Goal: Task Accomplishment & Management: Use online tool/utility

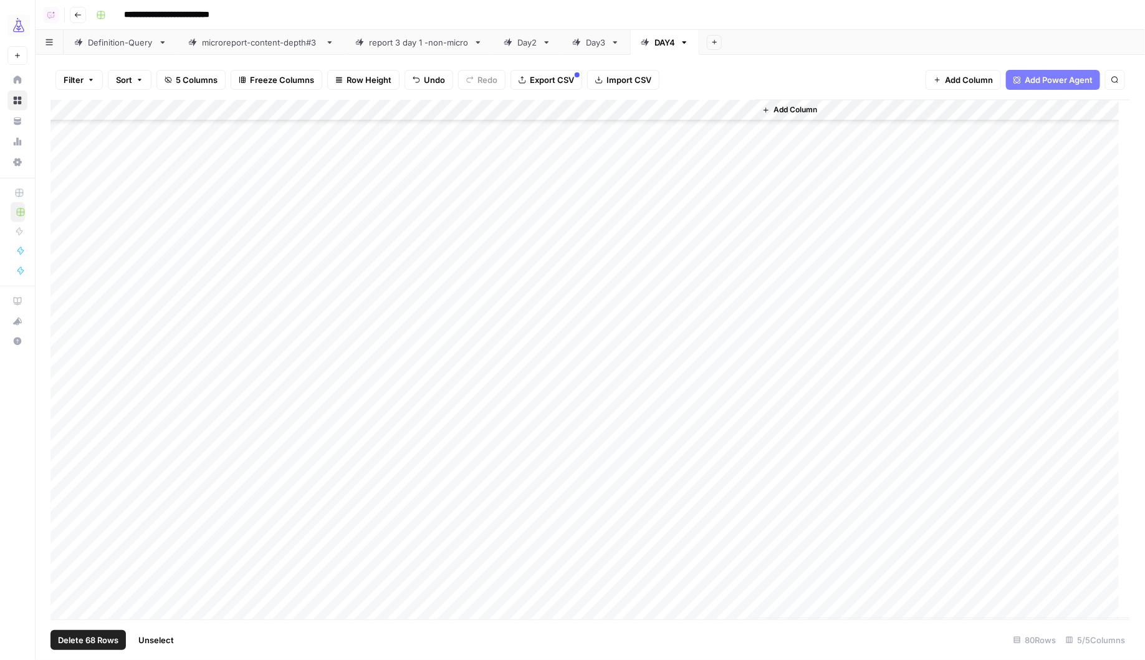
scroll to position [1215, 0]
click at [210, 591] on div "Add Column" at bounding box center [591, 359] width 1081 height 519
click at [125, 570] on div "Add Column" at bounding box center [591, 359] width 1081 height 519
drag, startPoint x: 167, startPoint y: 576, endPoint x: 165, endPoint y: 586, distance: 10.9
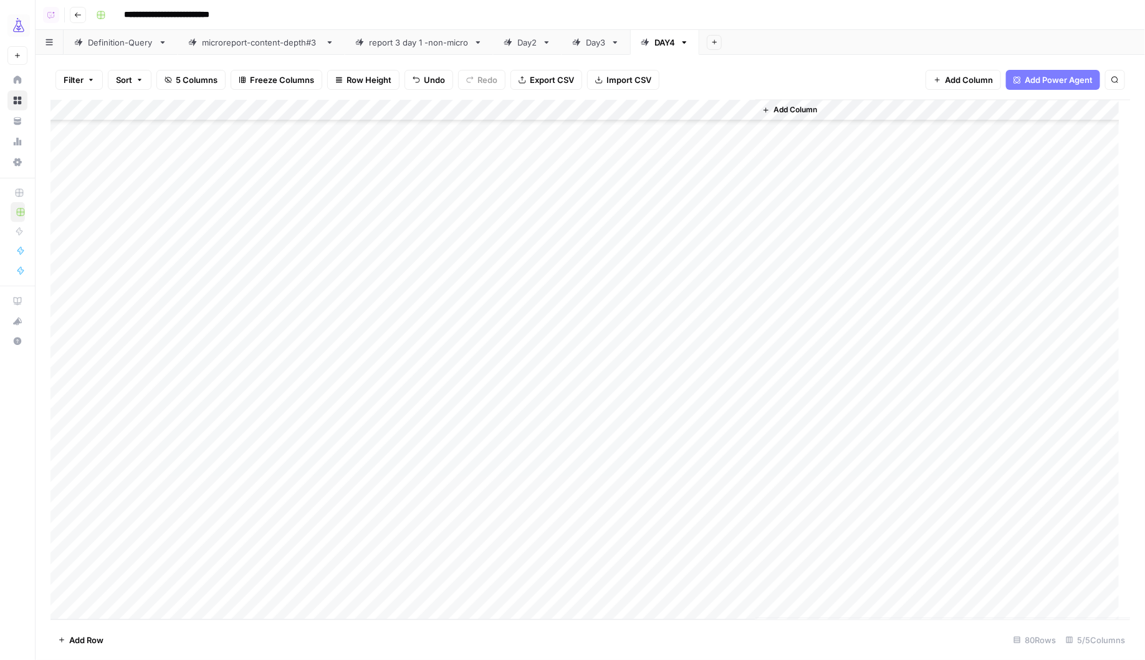
click at [165, 586] on div "Add Column" at bounding box center [591, 359] width 1081 height 519
click at [393, 590] on div "Add Column" at bounding box center [591, 359] width 1081 height 519
click at [586, 43] on div "Day3" at bounding box center [596, 42] width 20 height 12
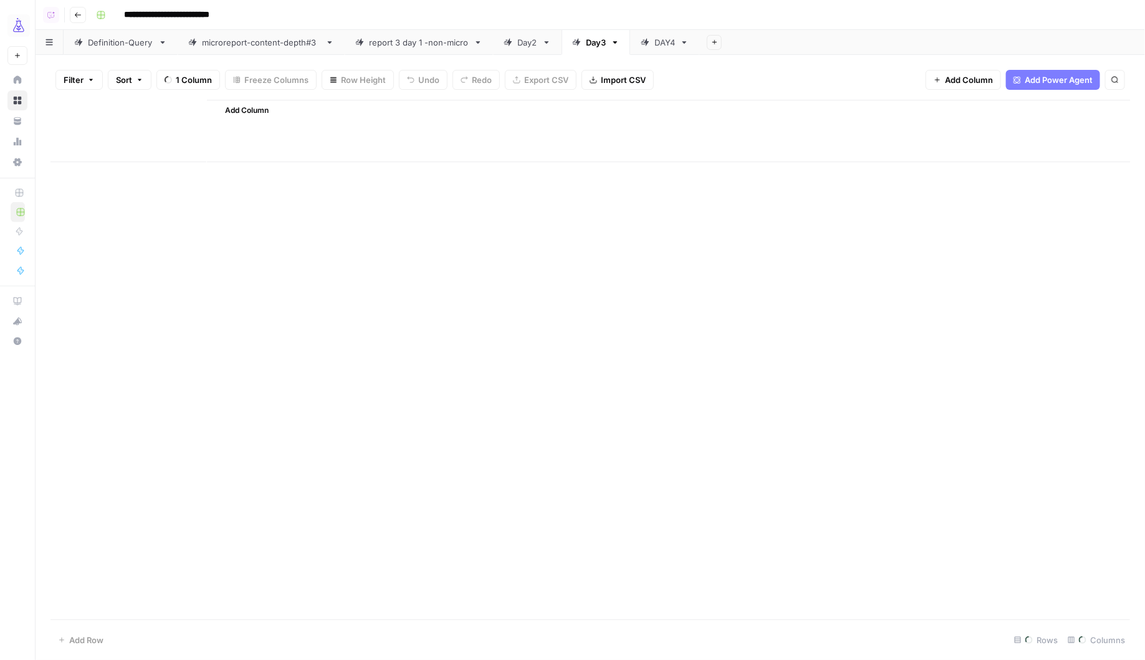
type input "**********"
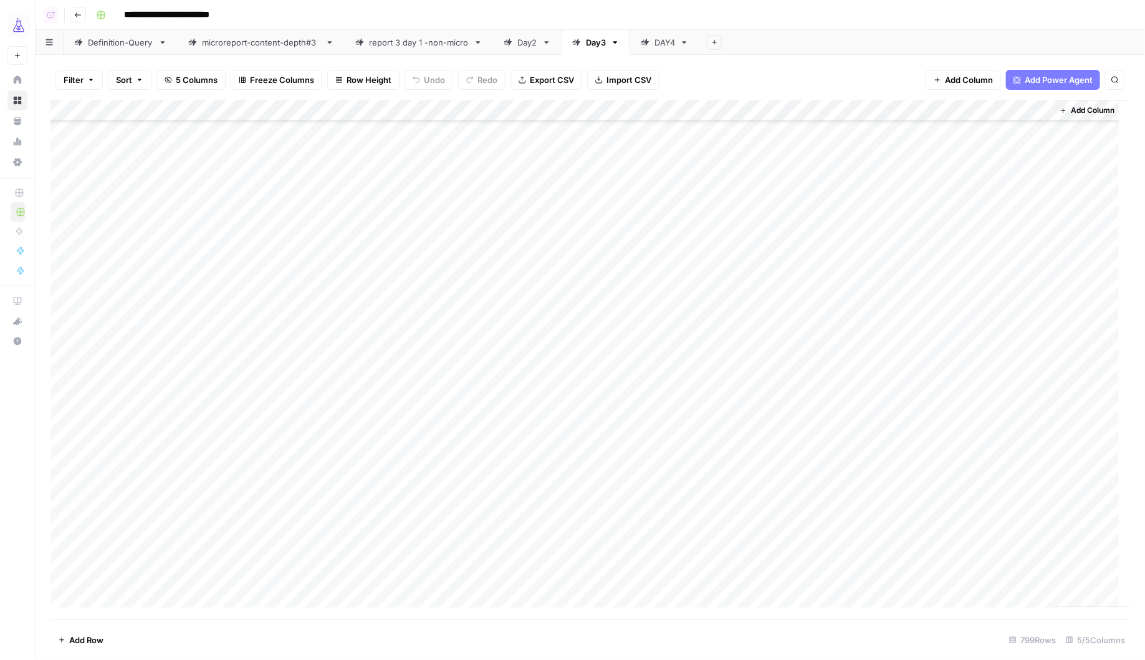
scroll to position [1570, 3]
click at [122, 233] on div "Add Column" at bounding box center [591, 359] width 1081 height 519
click at [62, 224] on div "Add Column" at bounding box center [591, 359] width 1081 height 519
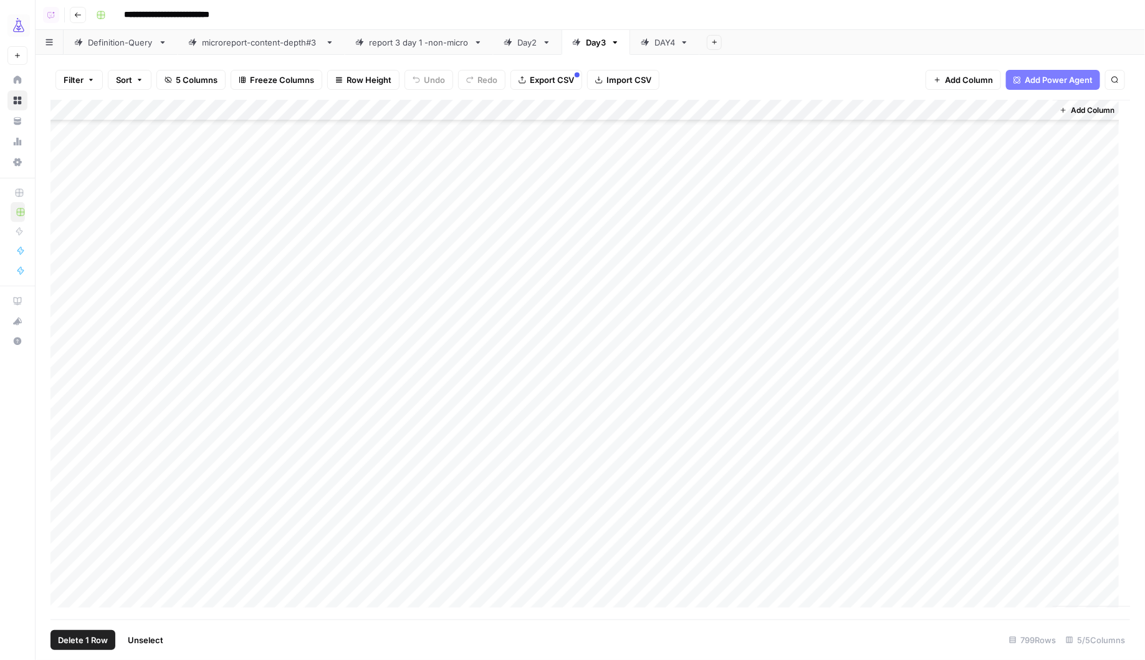
click at [66, 366] on div "Add Column" at bounding box center [591, 359] width 1081 height 519
click at [802, 113] on div "Add Column" at bounding box center [591, 359] width 1081 height 519
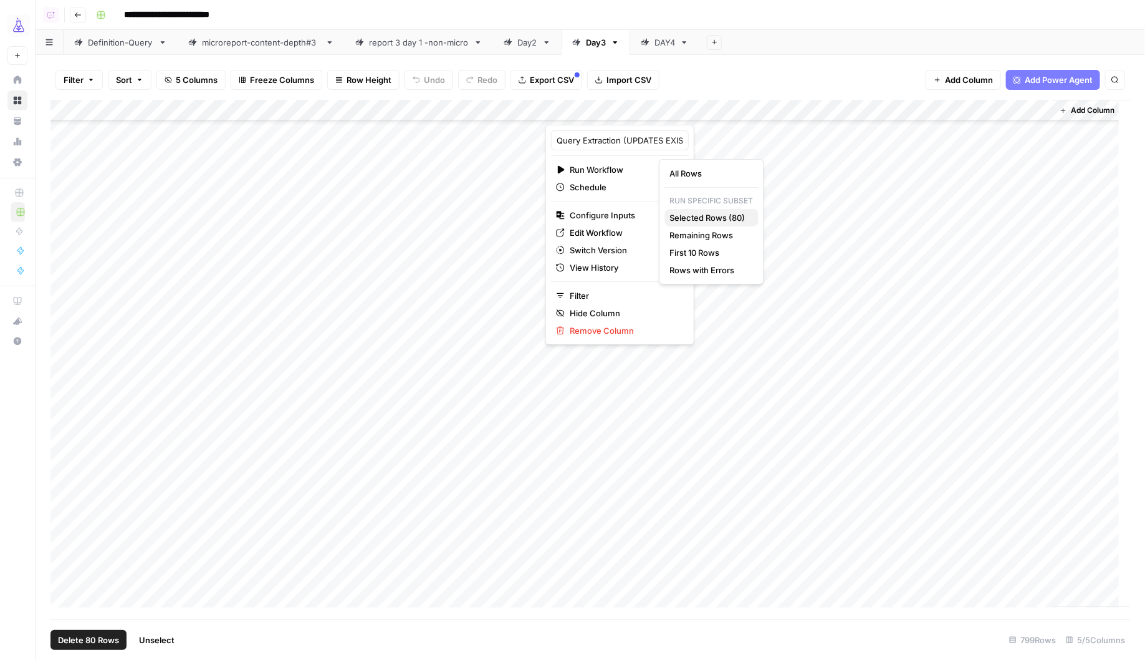
click at [696, 221] on span "Selected Rows (80)" at bounding box center [709, 217] width 79 height 12
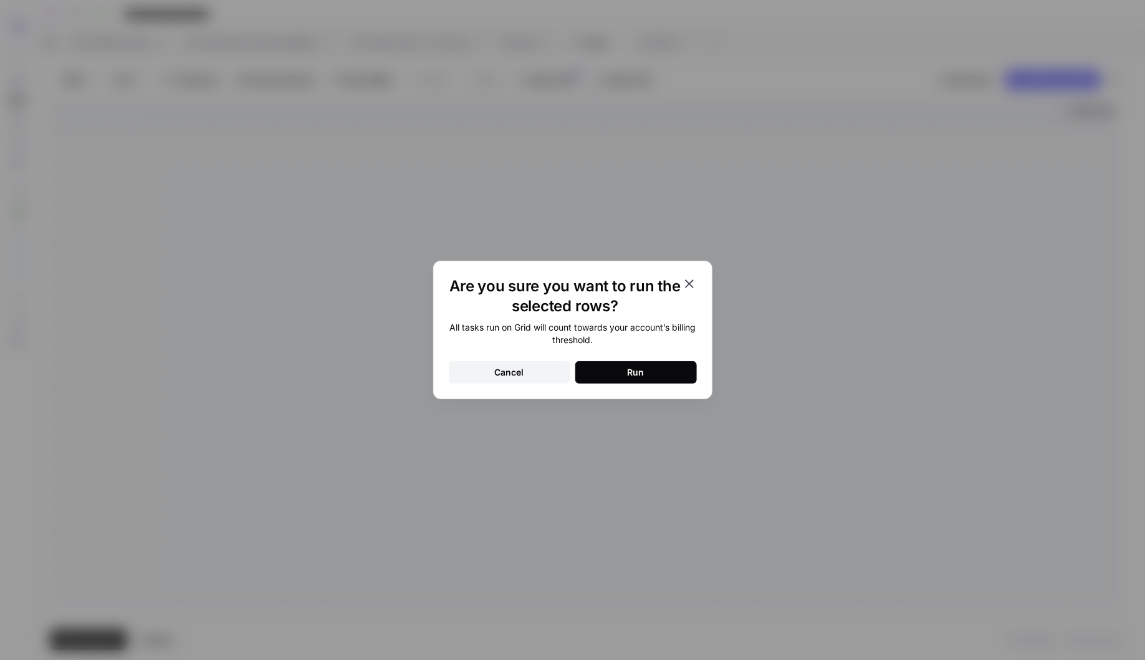
click at [646, 369] on button "Run" at bounding box center [637, 372] width 122 height 22
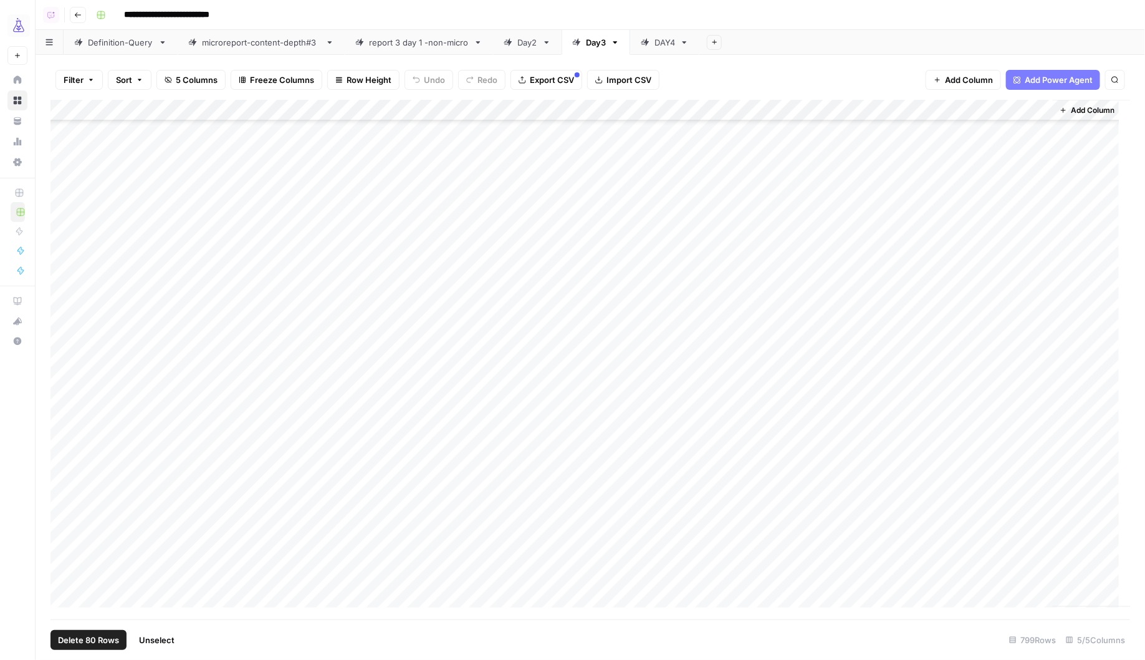
scroll to position [3147, 0]
click at [150, 642] on span "Unselect" at bounding box center [157, 639] width 36 height 12
click at [64, 354] on div "Add Column" at bounding box center [591, 359] width 1081 height 519
click at [63, 243] on div "Add Column" at bounding box center [591, 359] width 1081 height 519
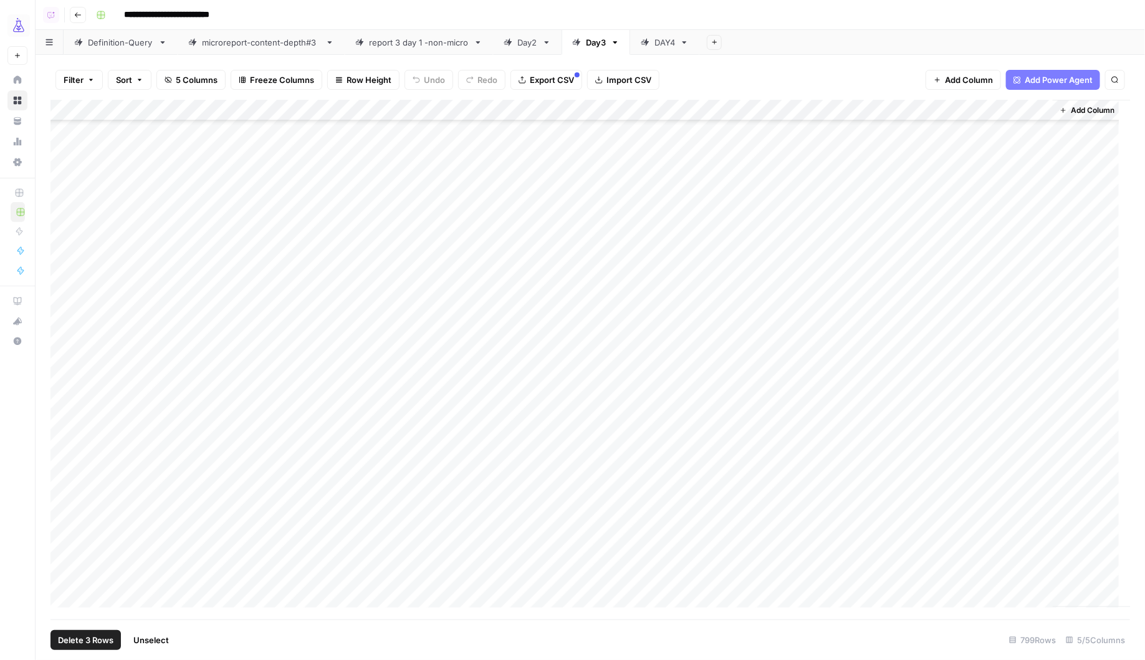
scroll to position [4834, 0]
click at [63, 362] on div "Add Column" at bounding box center [591, 359] width 1081 height 519
click at [60, 397] on div "Add Column" at bounding box center [591, 359] width 1081 height 519
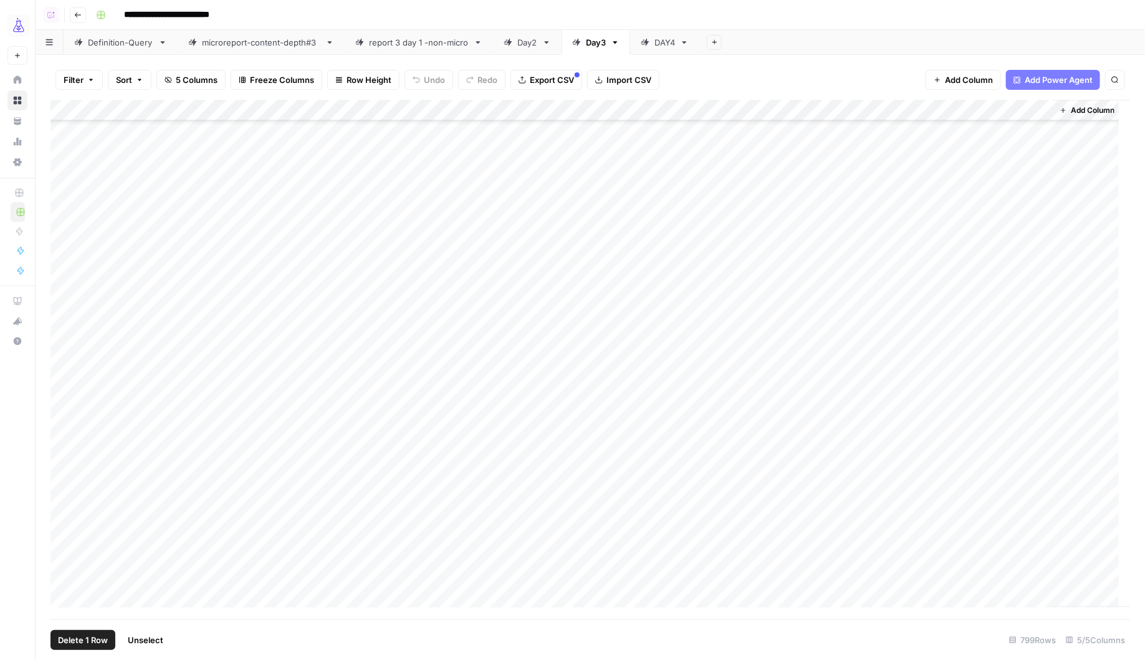
click at [62, 381] on div "Add Column" at bounding box center [591, 359] width 1081 height 519
click at [62, 397] on div "Add Column" at bounding box center [591, 359] width 1081 height 519
click at [62, 518] on div "Add Column" at bounding box center [591, 359] width 1081 height 519
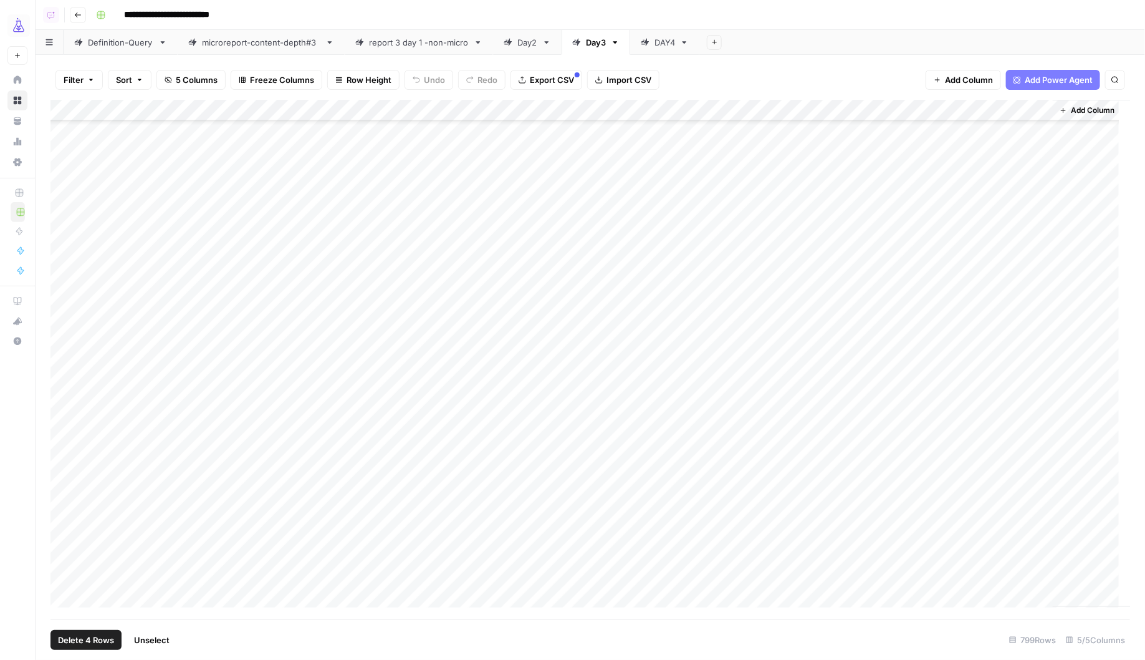
click at [65, 488] on div "Add Column" at bounding box center [591, 359] width 1081 height 519
click at [802, 111] on div "Add Column" at bounding box center [591, 359] width 1081 height 519
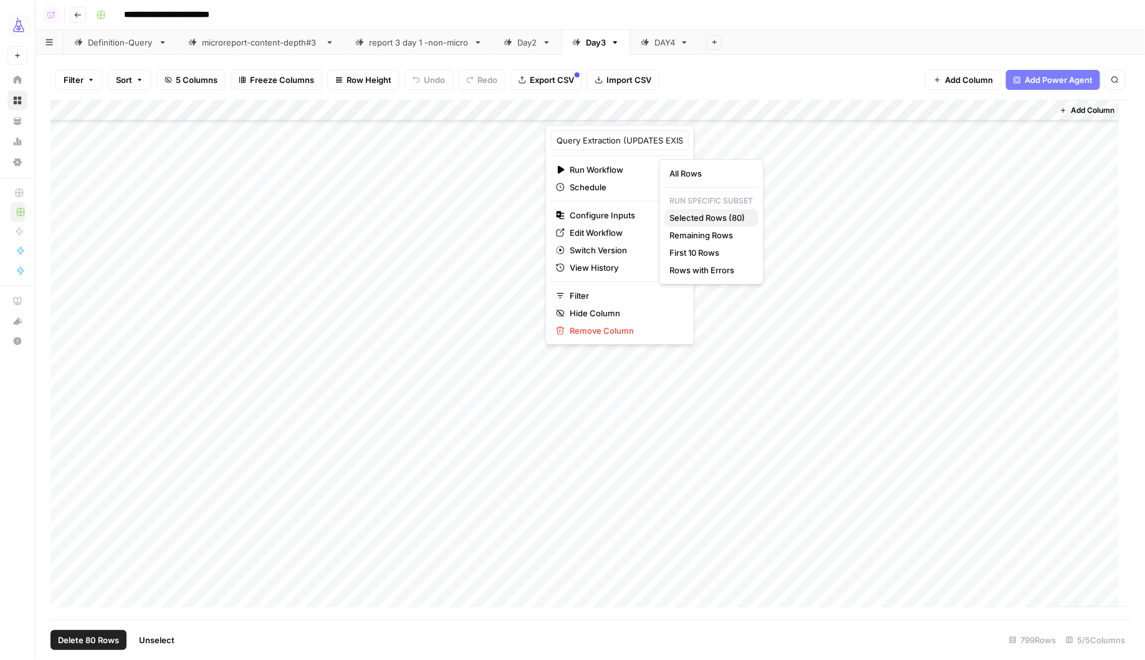
click at [715, 219] on span "Selected Rows (80)" at bounding box center [709, 217] width 79 height 12
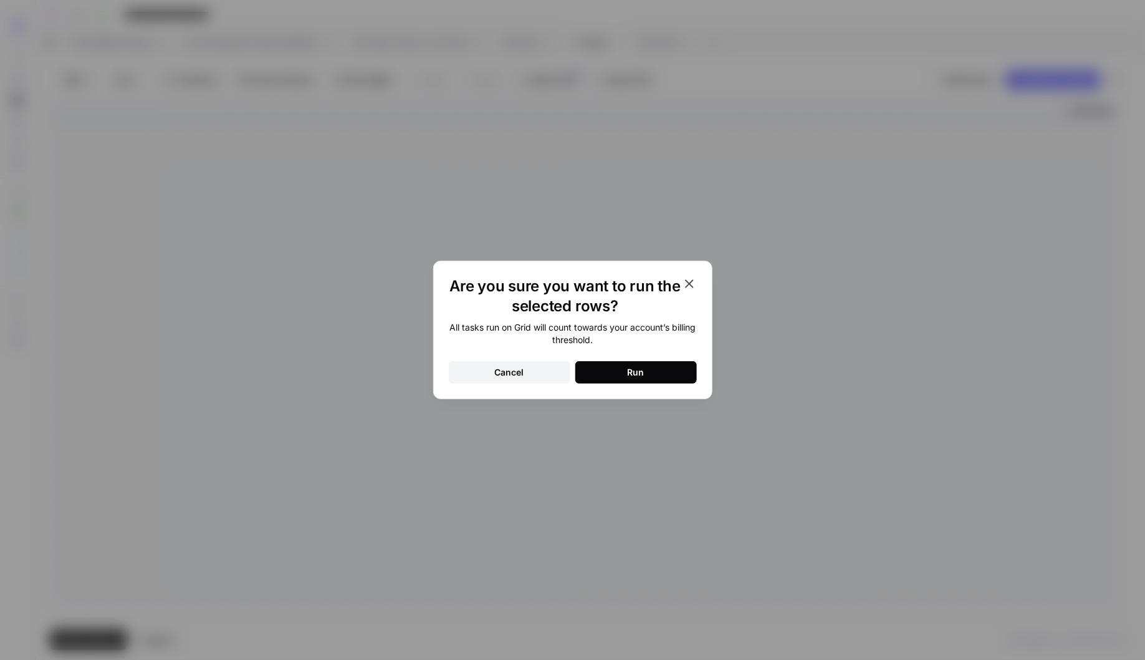
click at [649, 385] on div "Are you sure you want to run the selected rows? All tasks run on Grid will coun…" at bounding box center [572, 330] width 279 height 138
click at [652, 372] on button "Run" at bounding box center [637, 372] width 122 height 22
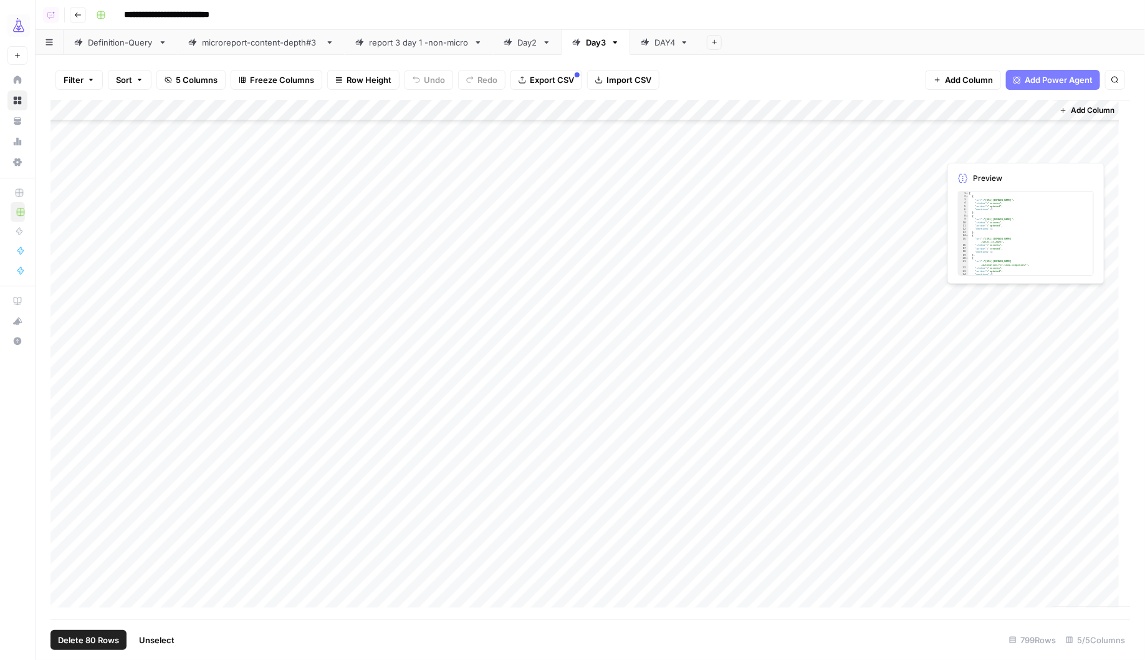
click at [152, 638] on span "Unselect" at bounding box center [157, 639] width 36 height 12
click at [64, 529] on div "Add Column" at bounding box center [591, 359] width 1081 height 519
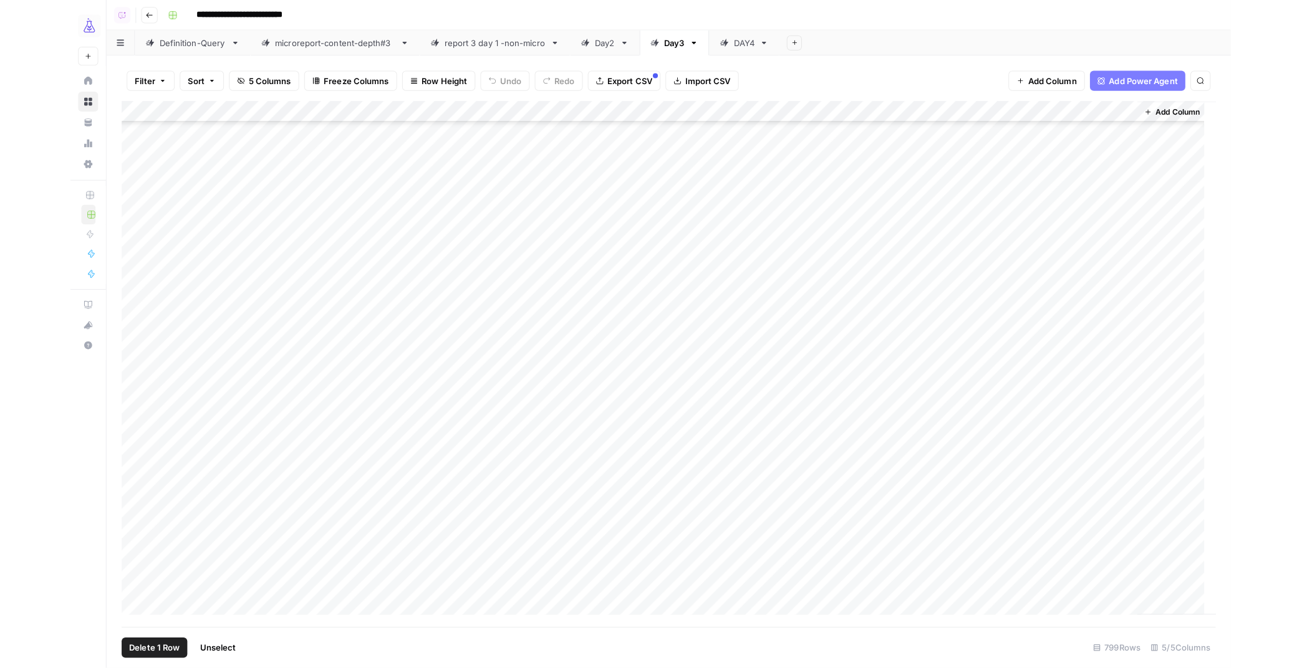
scroll to position [6516, 0]
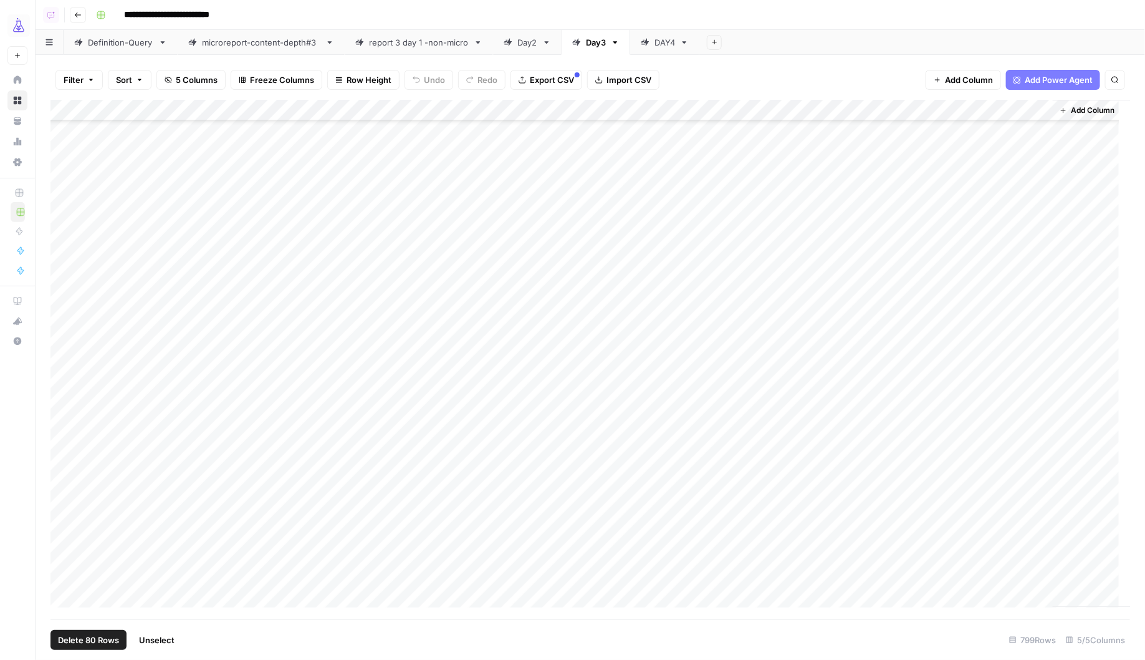
click at [63, 357] on div "Add Column" at bounding box center [591, 359] width 1081 height 519
click at [801, 111] on div "Add Column" at bounding box center [591, 359] width 1081 height 519
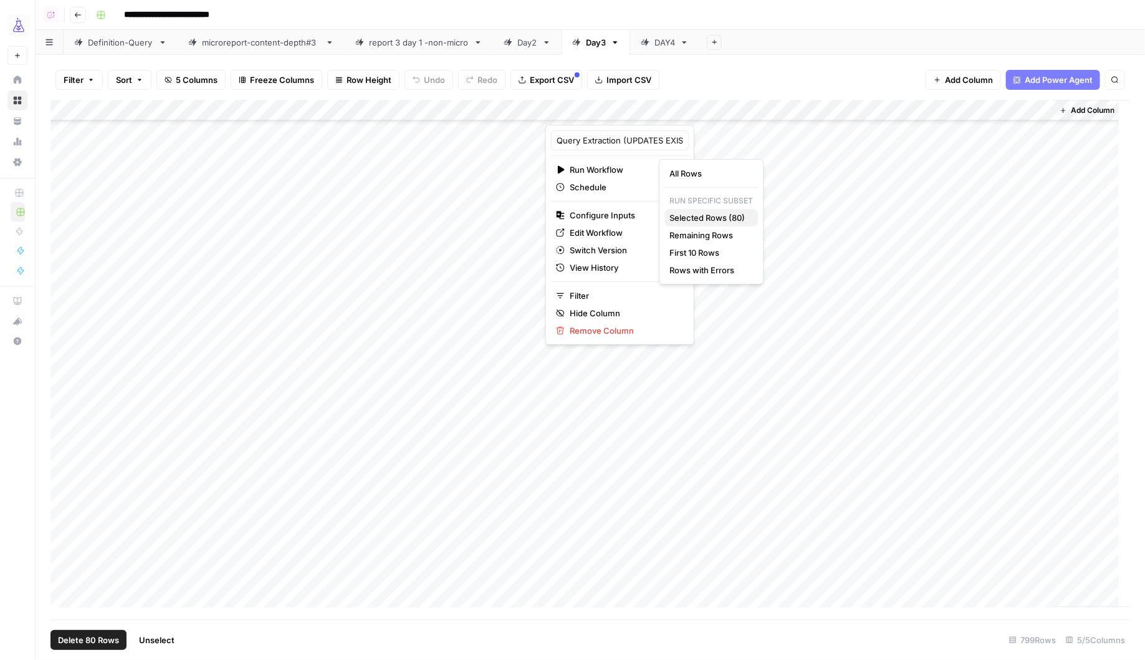
click at [686, 216] on span "Selected Rows (80)" at bounding box center [709, 217] width 79 height 12
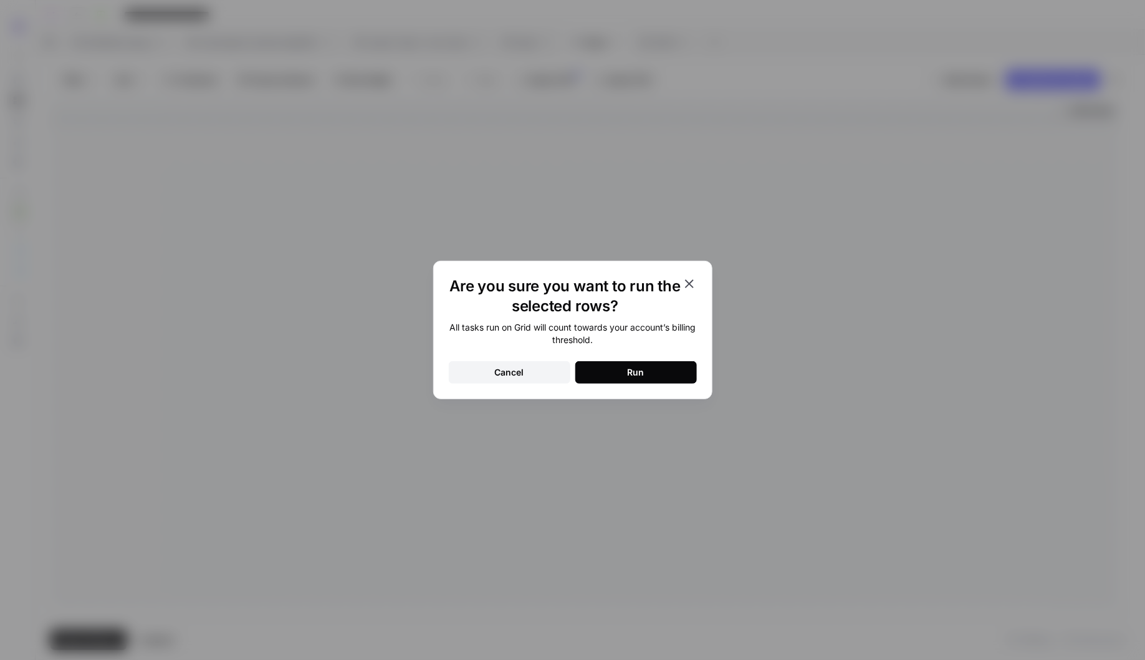
click at [628, 375] on div "Run" at bounding box center [636, 372] width 17 height 12
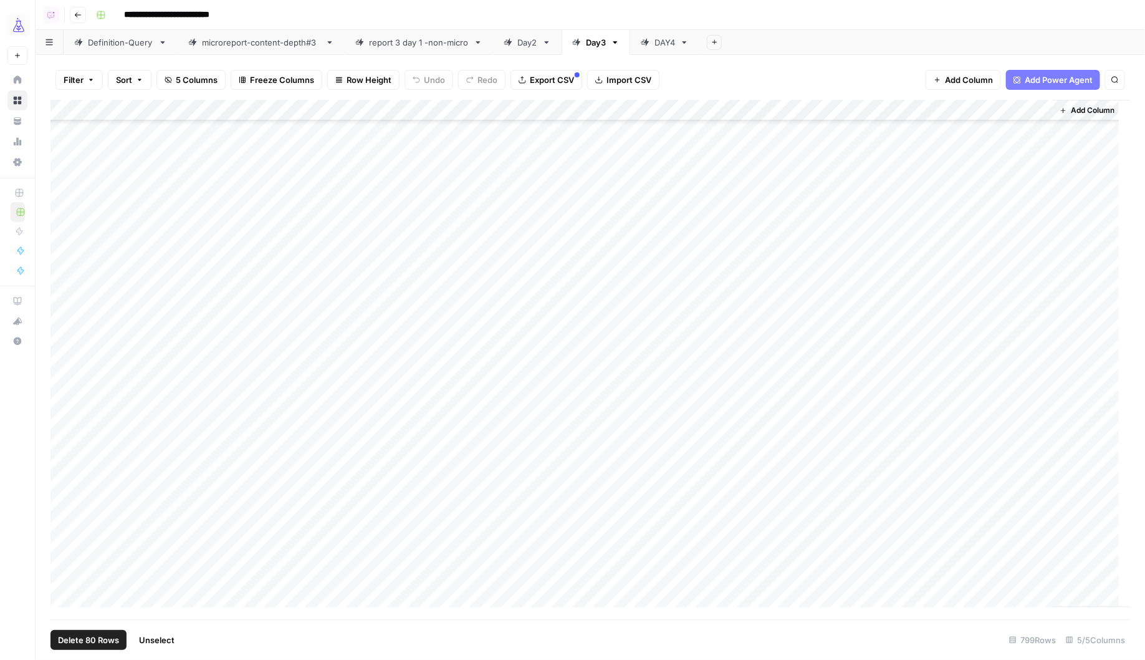
click at [804, 112] on div "Add Column" at bounding box center [591, 359] width 1081 height 519
type input "Query Extraction (UPDATES EXISTING RECORD - Do not alter)"
click at [620, 235] on span "Edit Workflow" at bounding box center [624, 232] width 109 height 12
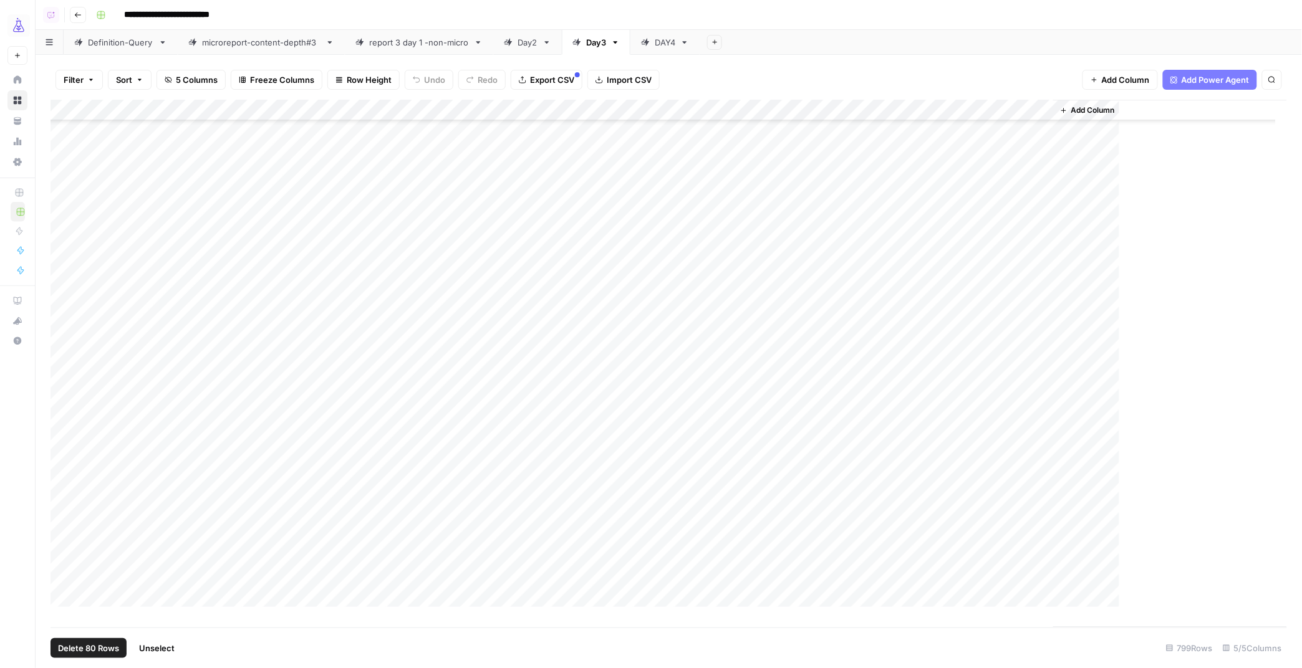
drag, startPoint x: 158, startPoint y: 650, endPoint x: 65, endPoint y: 387, distance: 279.3
click at [158, 650] on span "Unselect" at bounding box center [157, 648] width 36 height 12
click at [60, 377] on div "Add Column" at bounding box center [669, 364] width 1237 height 528
click at [65, 553] on div "Add Column" at bounding box center [669, 364] width 1237 height 528
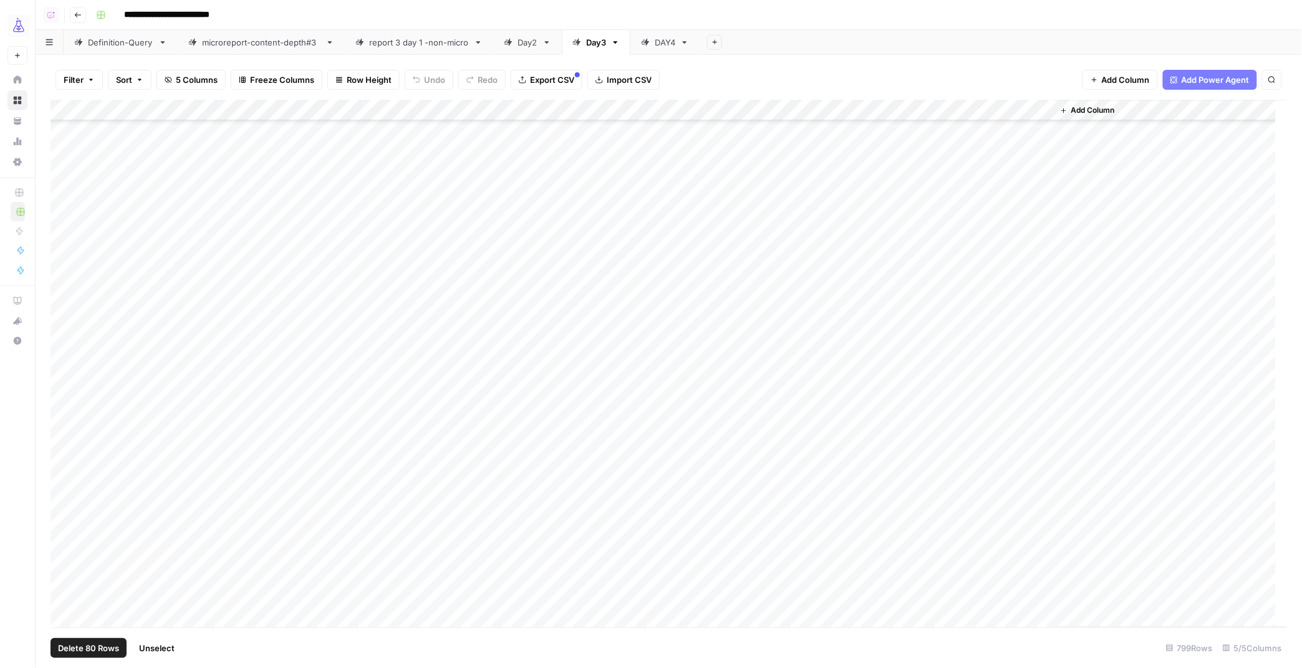
click at [802, 110] on div "Add Column" at bounding box center [669, 364] width 1237 height 528
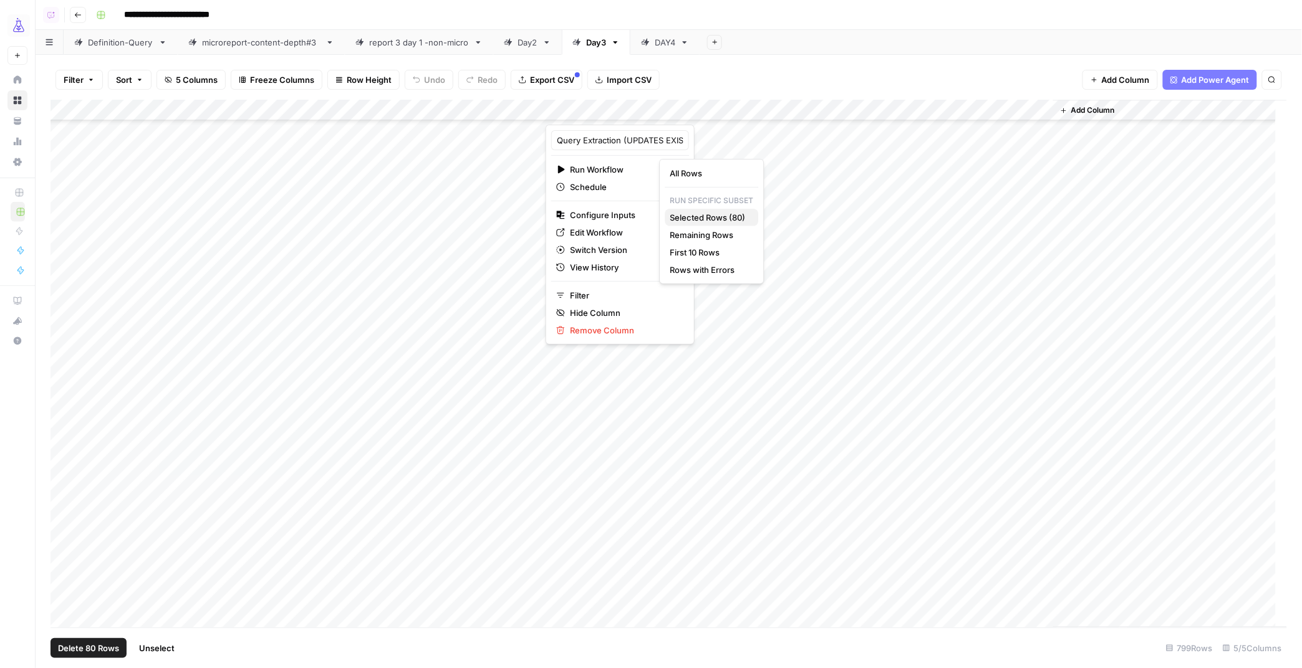
click at [698, 216] on span "Selected Rows (80)" at bounding box center [709, 217] width 79 height 12
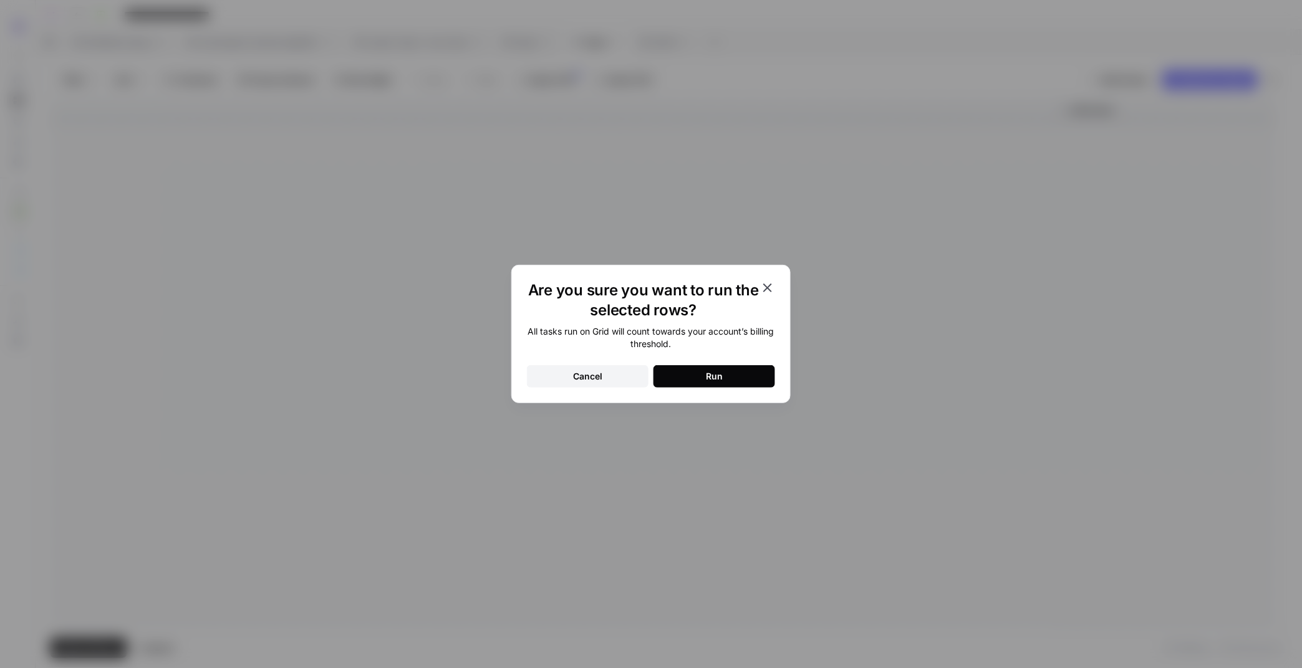
click at [701, 383] on button "Run" at bounding box center [714, 376] width 122 height 22
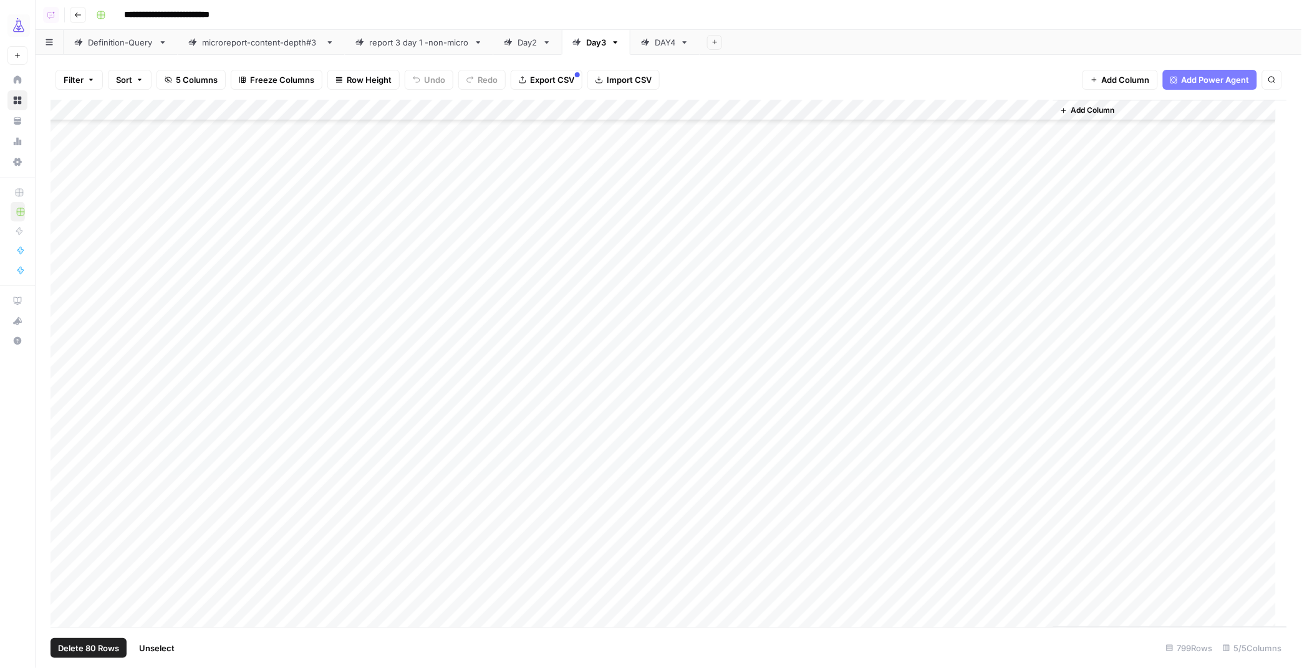
drag, startPoint x: 161, startPoint y: 645, endPoint x: 154, endPoint y: 638, distance: 10.2
click at [160, 645] on span "Unselect" at bounding box center [157, 648] width 36 height 12
click at [62, 571] on div "Add Column" at bounding box center [669, 364] width 1237 height 528
click at [66, 247] on div "Add Column" at bounding box center [669, 364] width 1237 height 528
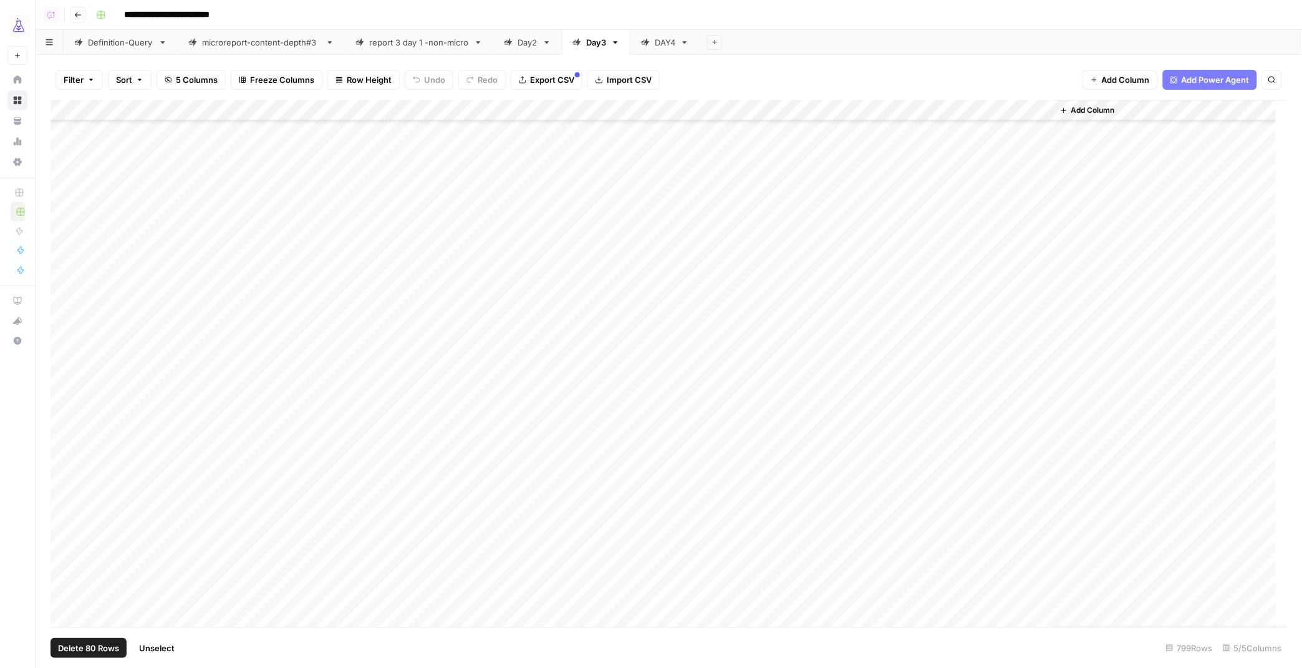
click at [801, 113] on div "Add Column" at bounding box center [669, 364] width 1237 height 528
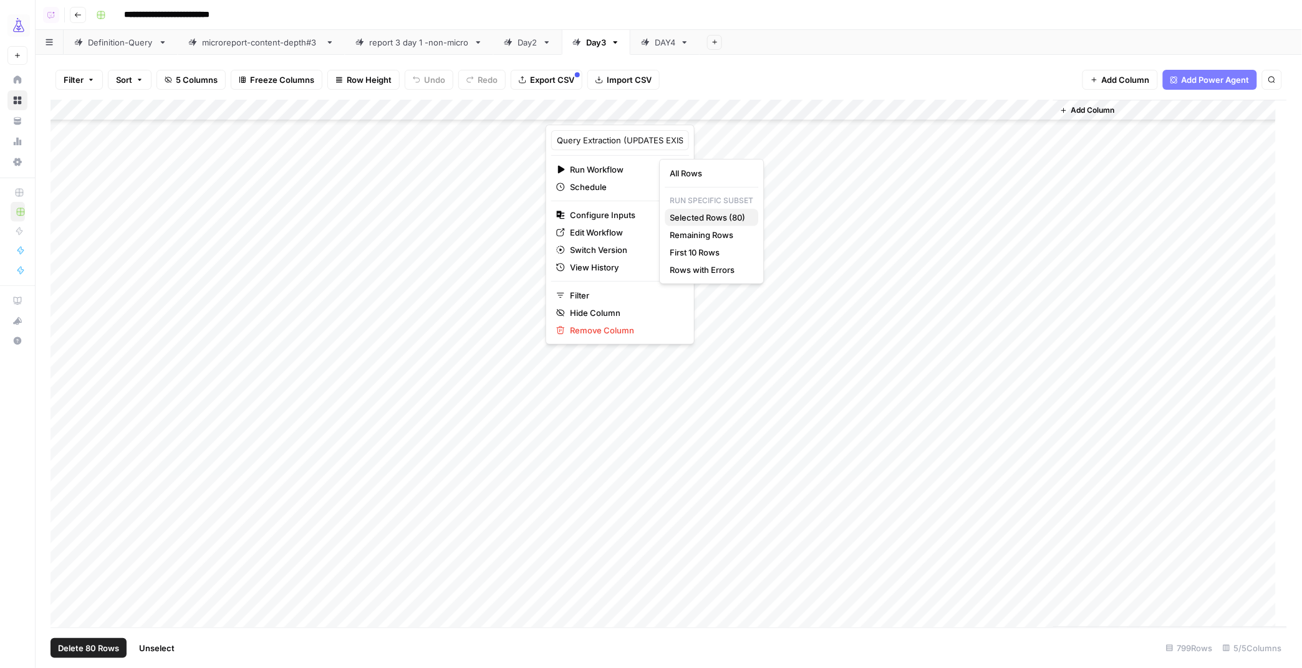
click at [698, 217] on span "Selected Rows (80)" at bounding box center [709, 217] width 79 height 12
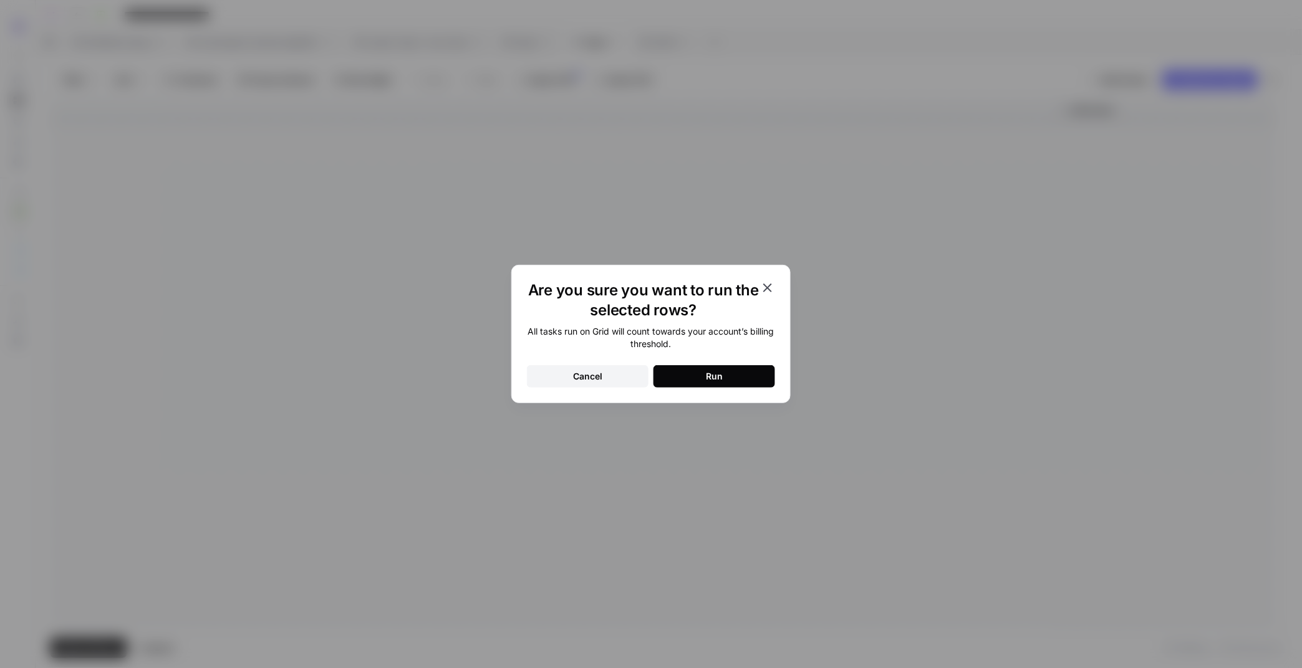
click at [715, 377] on div "Run" at bounding box center [714, 376] width 17 height 12
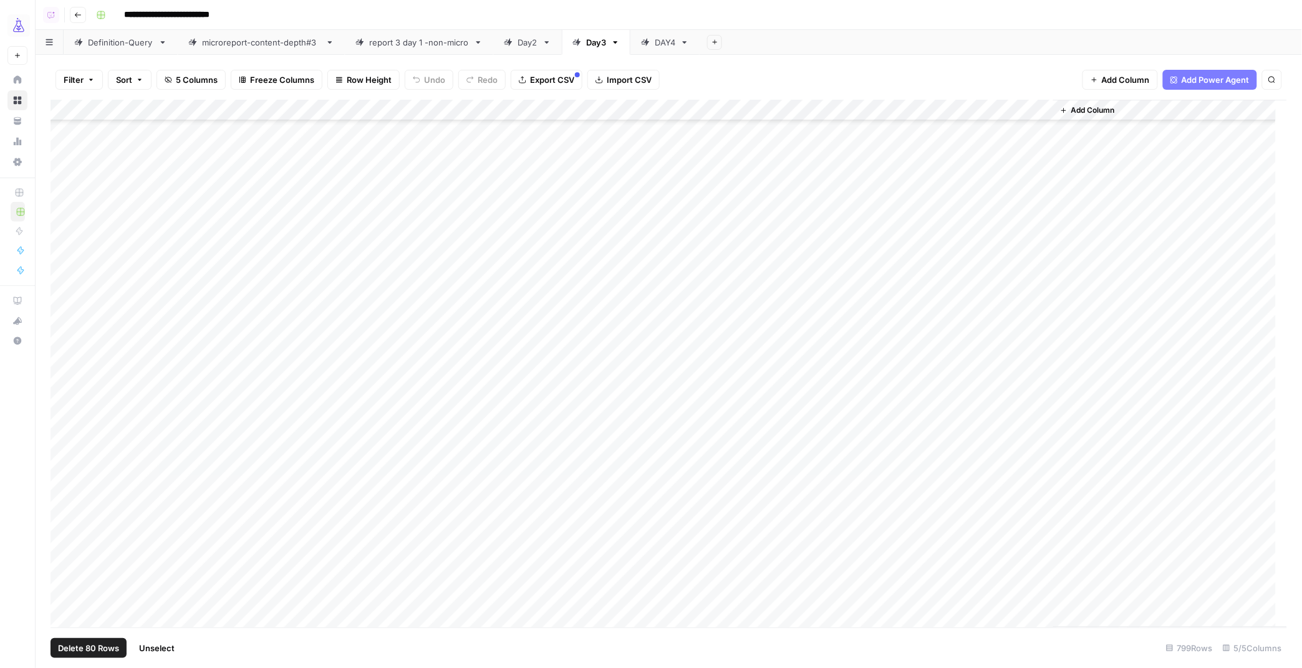
click at [157, 648] on span "Unselect" at bounding box center [157, 648] width 36 height 12
click at [63, 270] on div "Add Column" at bounding box center [669, 364] width 1237 height 528
click at [65, 504] on div "Add Column" at bounding box center [669, 364] width 1237 height 528
click at [68, 487] on div "Add Column" at bounding box center [669, 364] width 1237 height 528
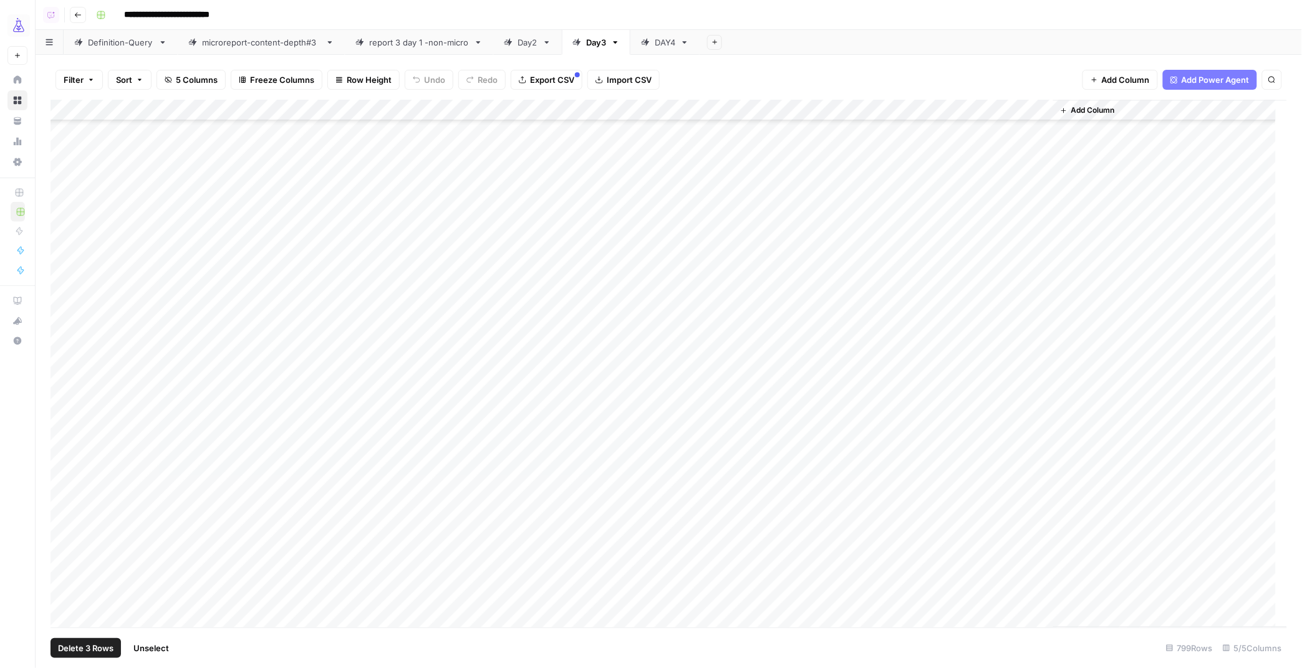
click at [61, 506] on div "Add Column" at bounding box center [669, 364] width 1237 height 528
click at [64, 504] on div "Add Column" at bounding box center [669, 364] width 1237 height 528
click at [64, 483] on div "Add Column" at bounding box center [669, 364] width 1237 height 528
click at [64, 479] on div "Add Column" at bounding box center [669, 364] width 1237 height 528
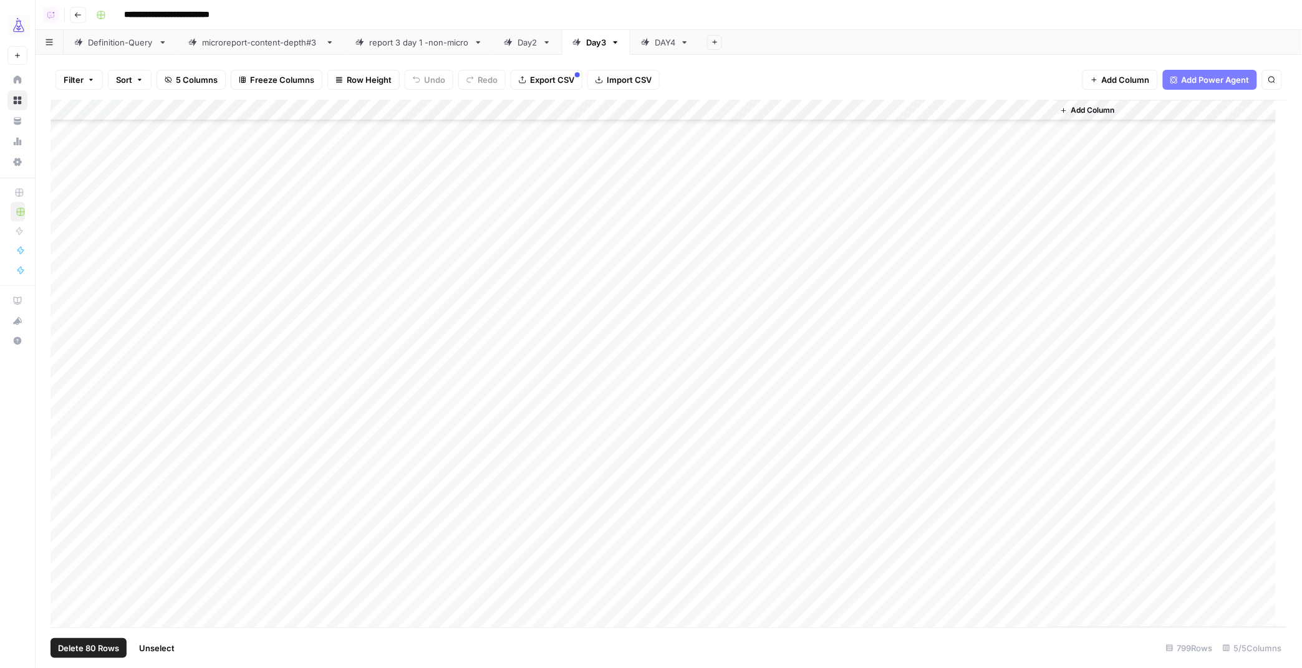
click at [801, 111] on div "Add Column" at bounding box center [669, 364] width 1237 height 528
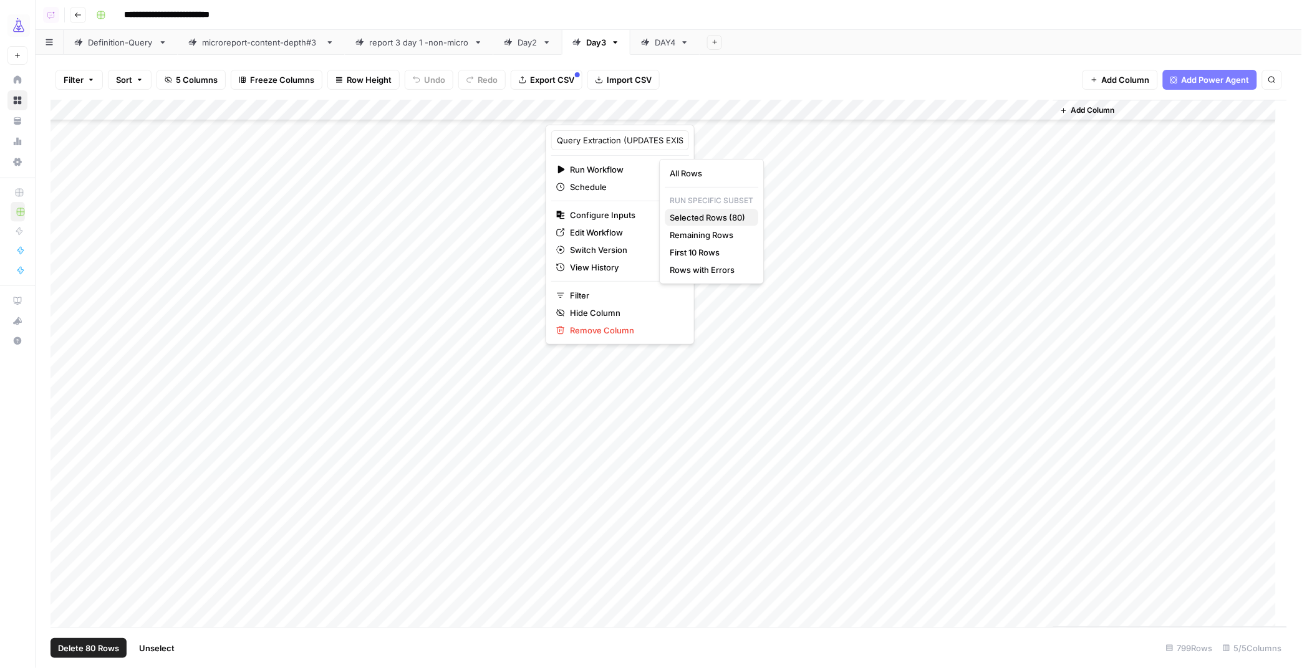
click at [684, 215] on span "Selected Rows (80)" at bounding box center [709, 217] width 79 height 12
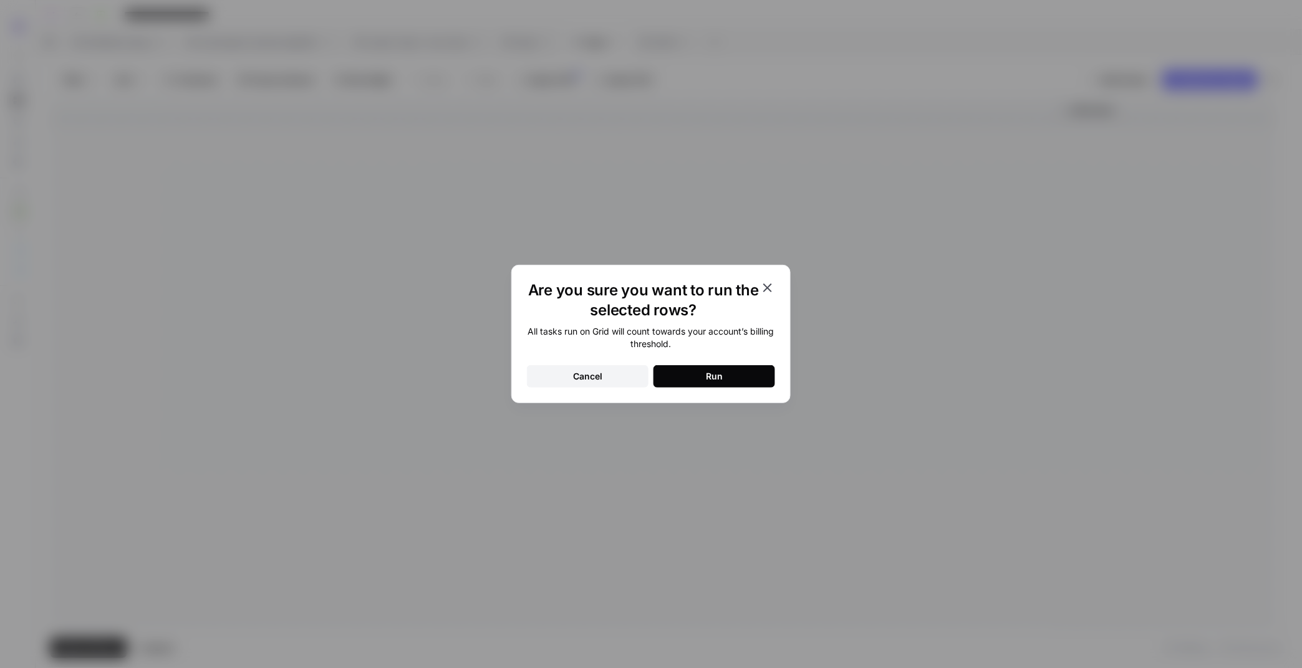
click at [720, 368] on button "Run" at bounding box center [714, 376] width 122 height 22
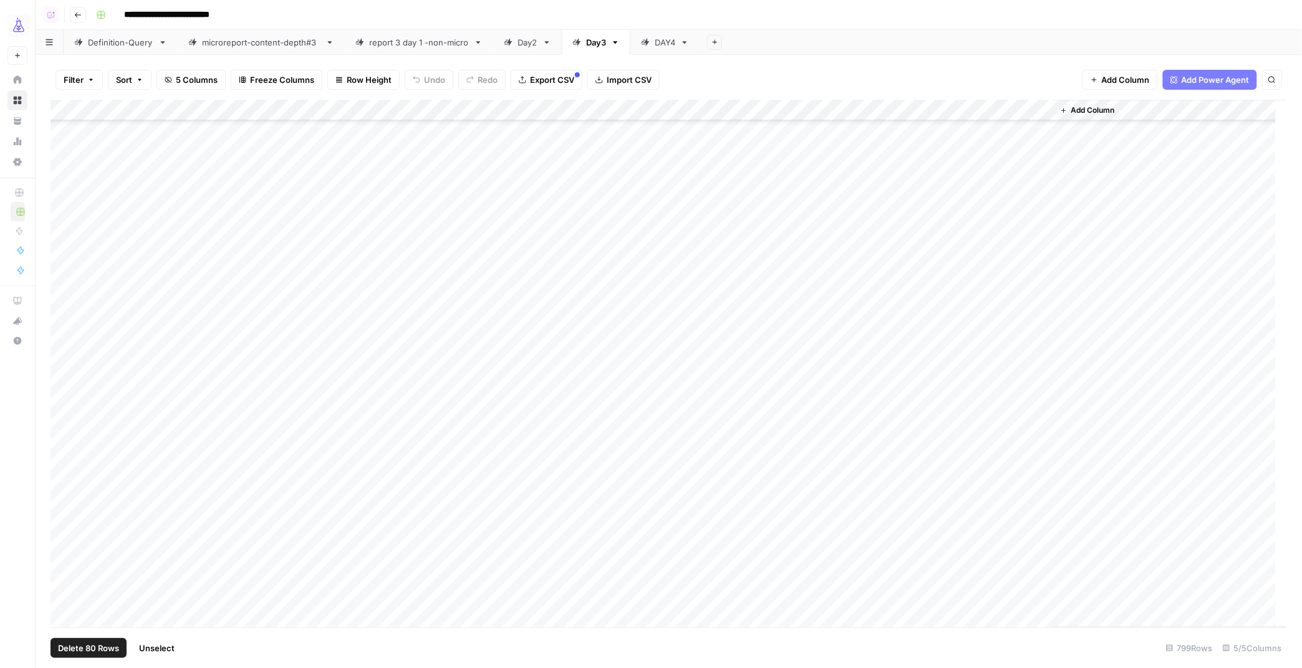
drag, startPoint x: 152, startPoint y: 648, endPoint x: 241, endPoint y: 500, distance: 173.1
click at [152, 648] on span "Unselect" at bounding box center [157, 648] width 36 height 12
click at [67, 191] on div "Add Column" at bounding box center [669, 364] width 1237 height 528
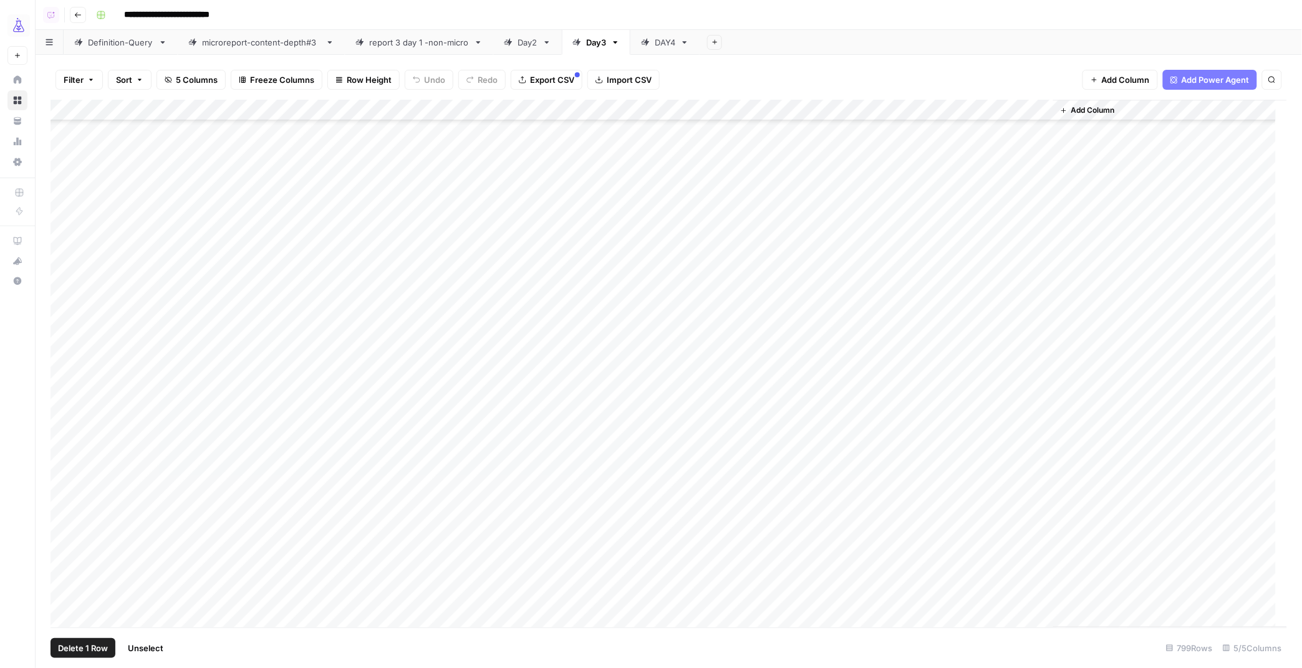
click at [62, 388] on div "Add Column" at bounding box center [669, 364] width 1237 height 528
click at [64, 597] on div "Add Column" at bounding box center [669, 364] width 1237 height 528
click at [800, 113] on div "Add Column" at bounding box center [669, 364] width 1237 height 528
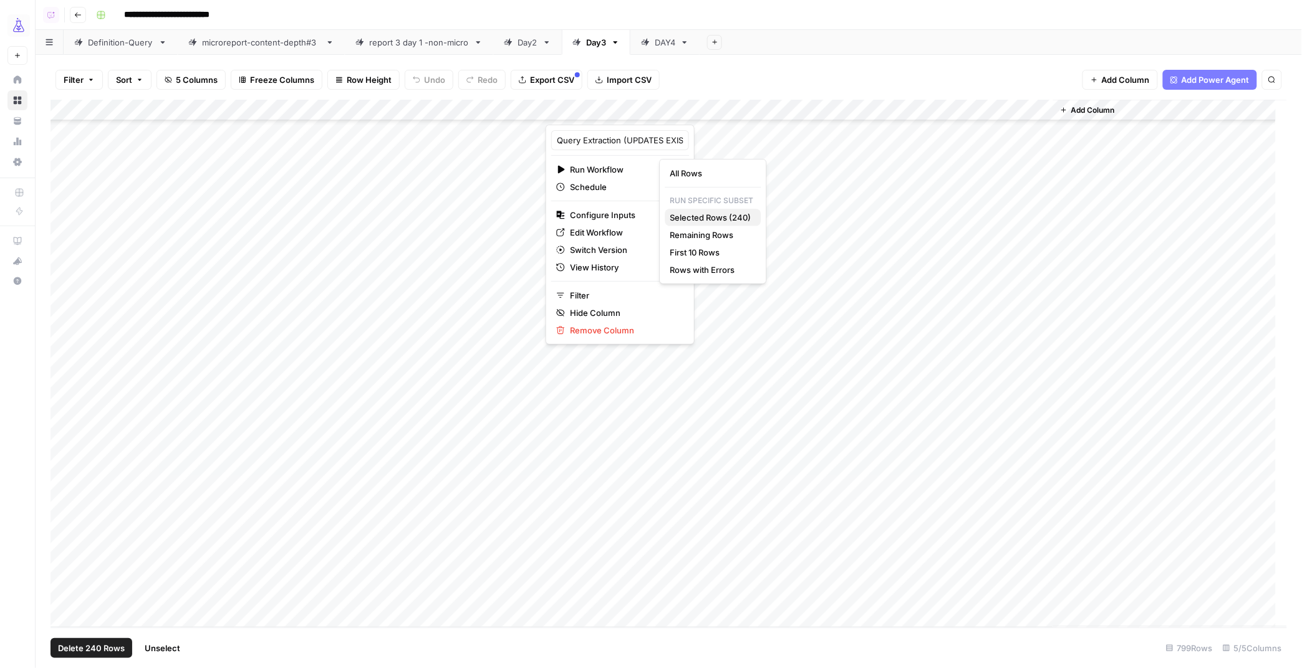
click at [724, 218] on span "Selected Rows (240)" at bounding box center [710, 217] width 81 height 12
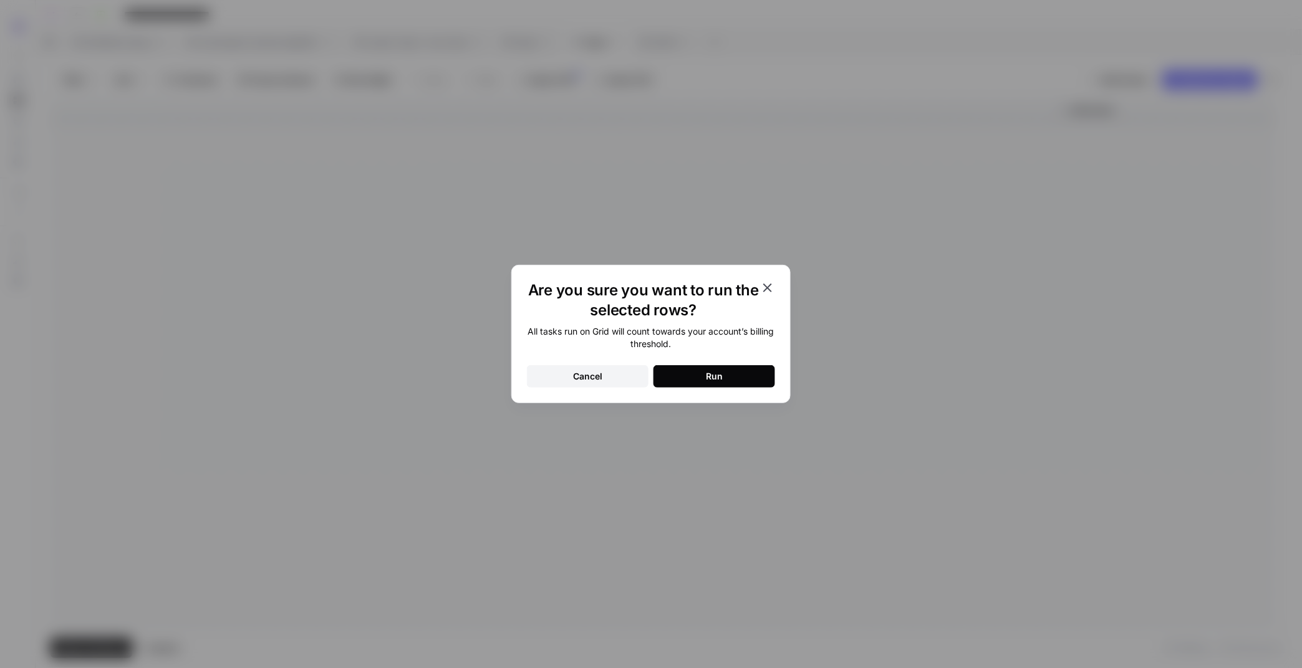
click at [736, 377] on button "Run" at bounding box center [714, 376] width 122 height 22
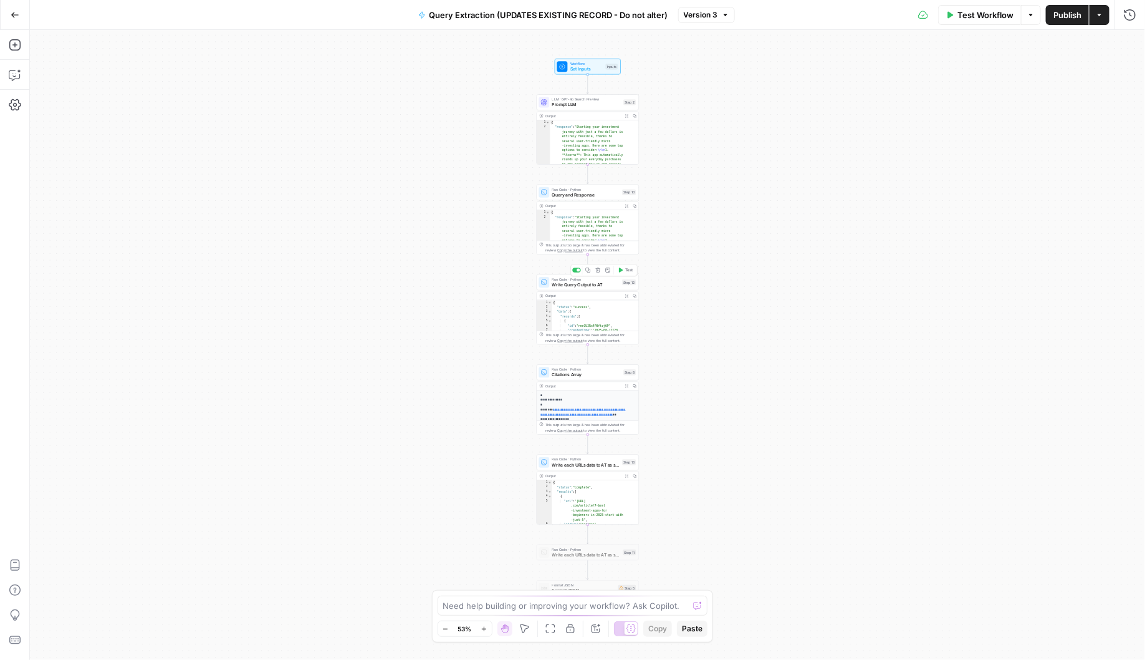
click at [556, 284] on span "Write Query Output to AT" at bounding box center [585, 284] width 67 height 7
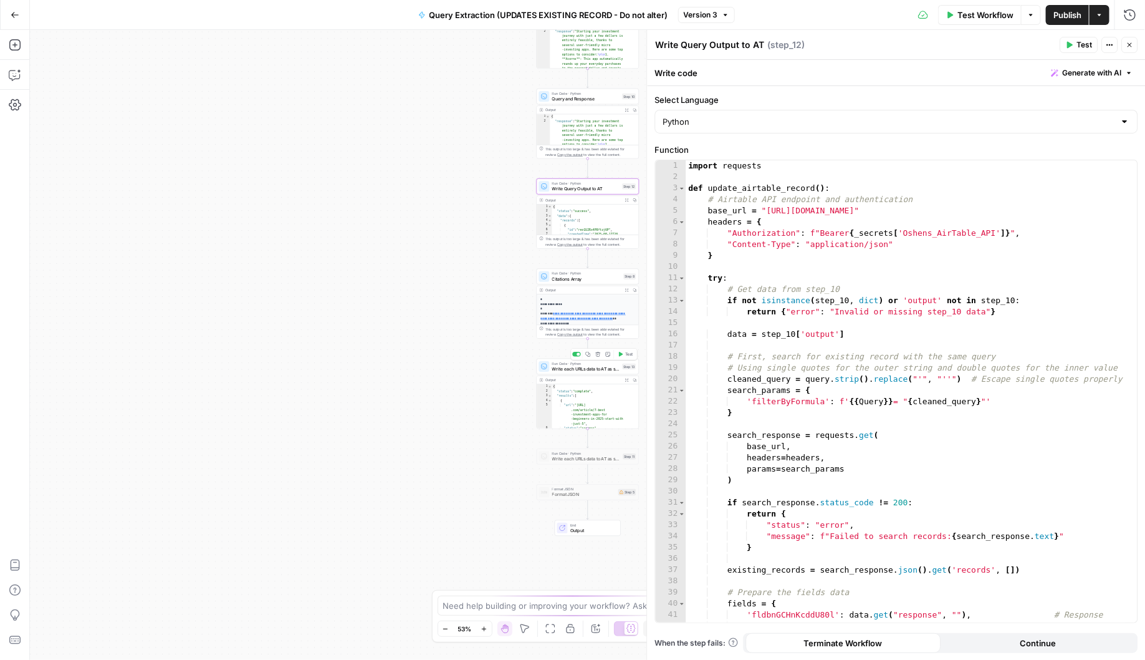
click at [561, 373] on div "Run Code · Python Write each URLs data to AT as single records Step 13 Copy ste…" at bounding box center [588, 367] width 103 height 16
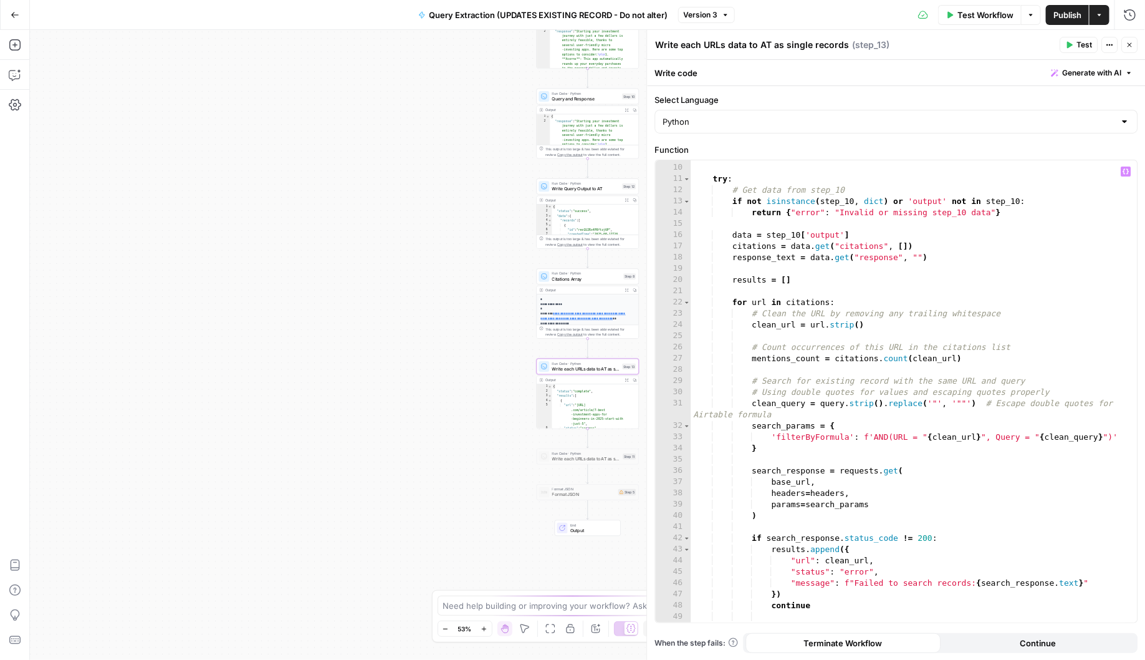
scroll to position [147, 0]
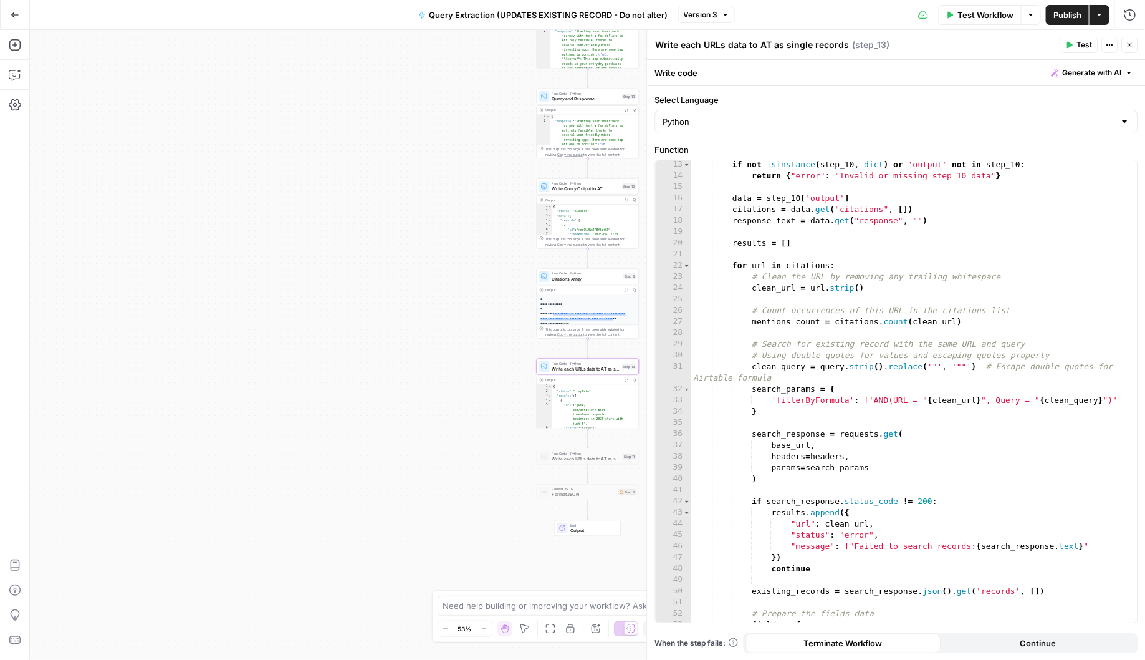
click at [626, 290] on icon "button" at bounding box center [627, 290] width 4 height 4
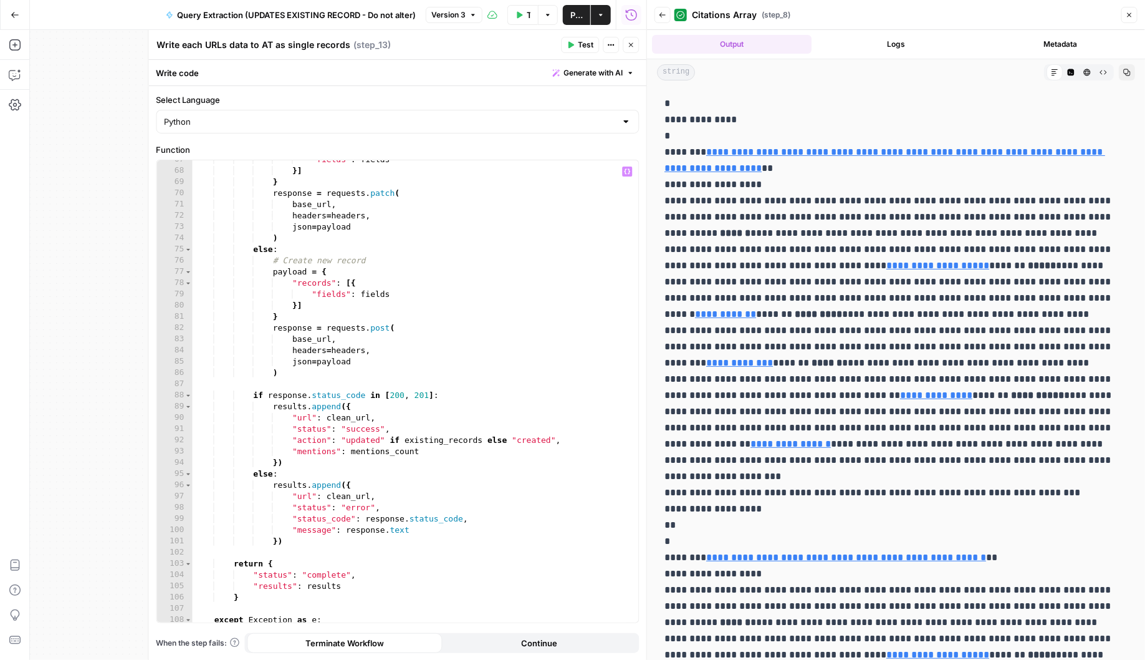
scroll to position [546, 0]
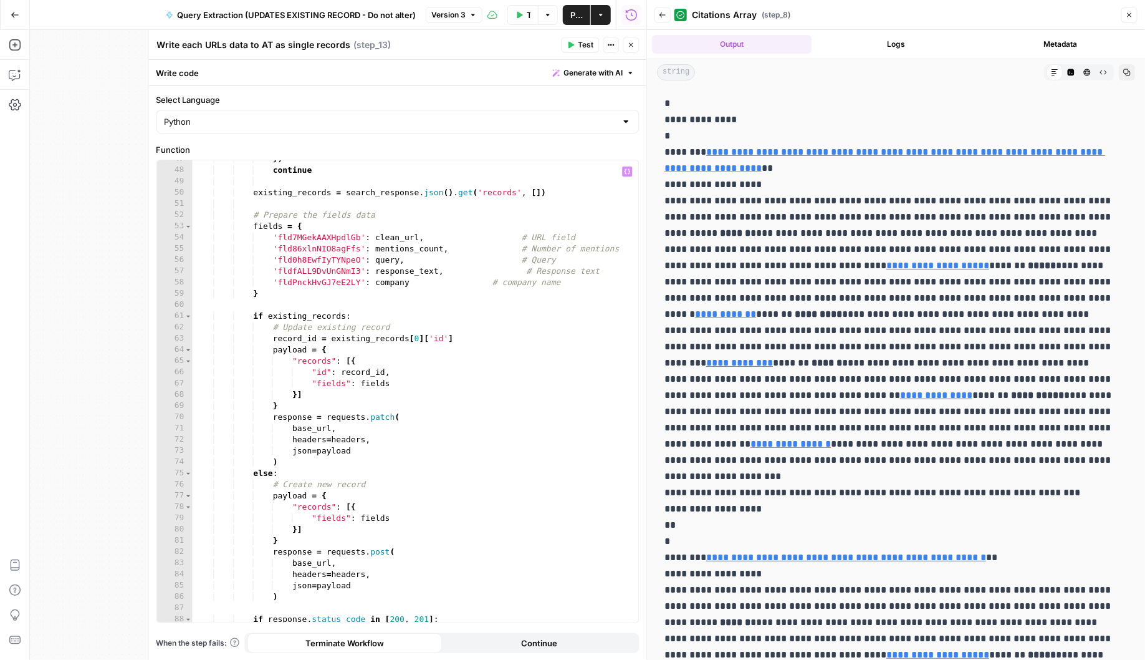
type textarea "**********"
drag, startPoint x: 579, startPoint y: 280, endPoint x: 186, endPoint y: 281, distance: 392.8
click at [186, 281] on div "**********" at bounding box center [398, 391] width 482 height 462
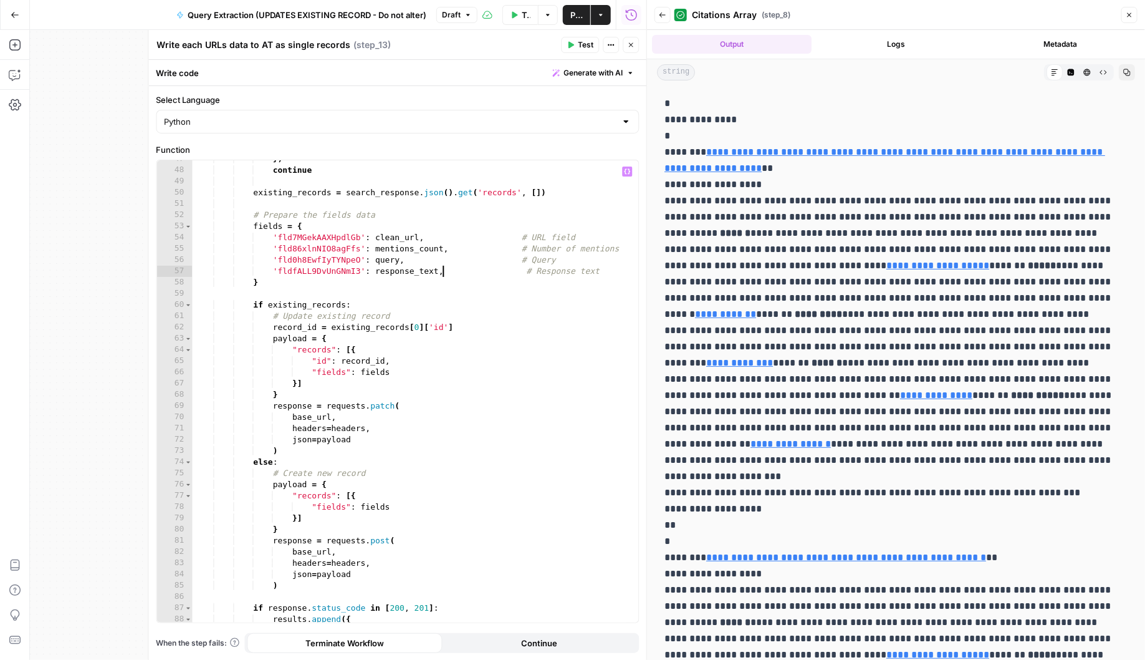
drag, startPoint x: 441, startPoint y: 274, endPoint x: 475, endPoint y: 287, distance: 36.1
click at [441, 275] on div "}) continue existing_records = search_response . json ( ) . get ( 'records' , […" at bounding box center [410, 395] width 435 height 484
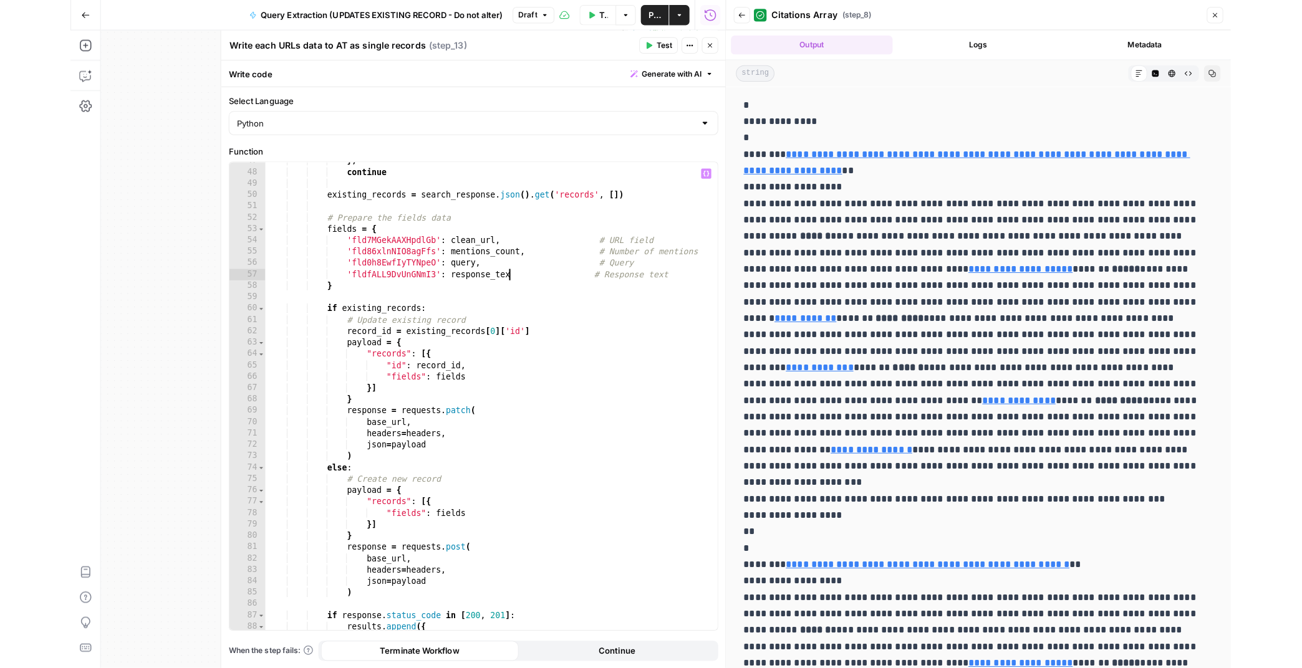
scroll to position [0, 187]
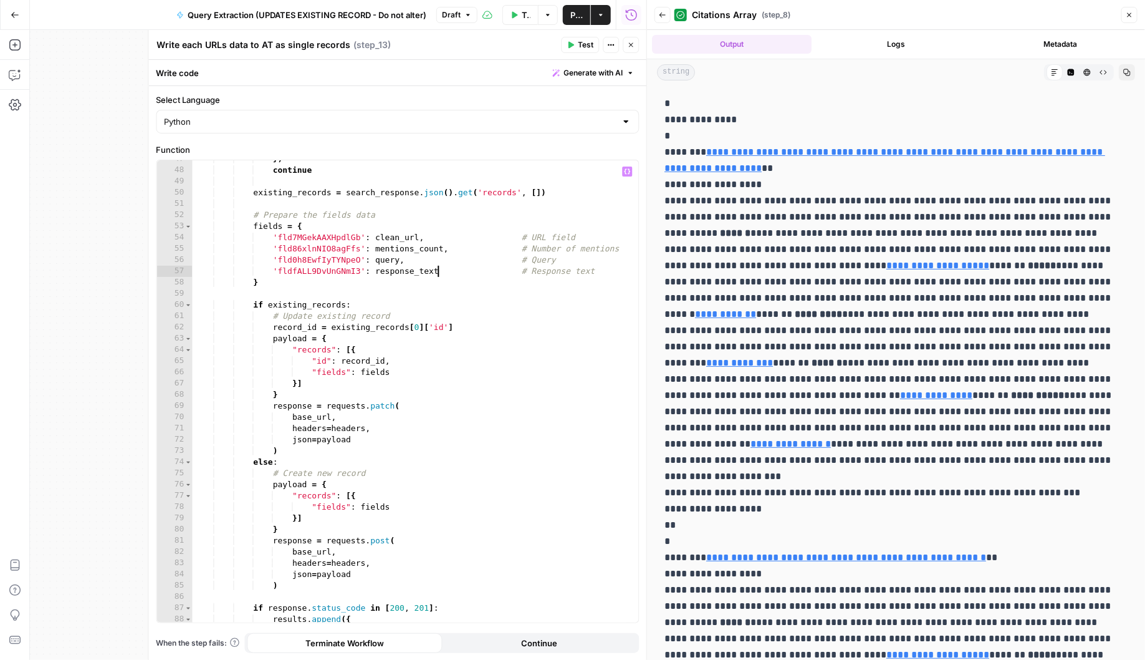
type textarea "**********"
click at [569, 15] on button "Publish" at bounding box center [576, 15] width 27 height 20
